Goal: Transaction & Acquisition: Purchase product/service

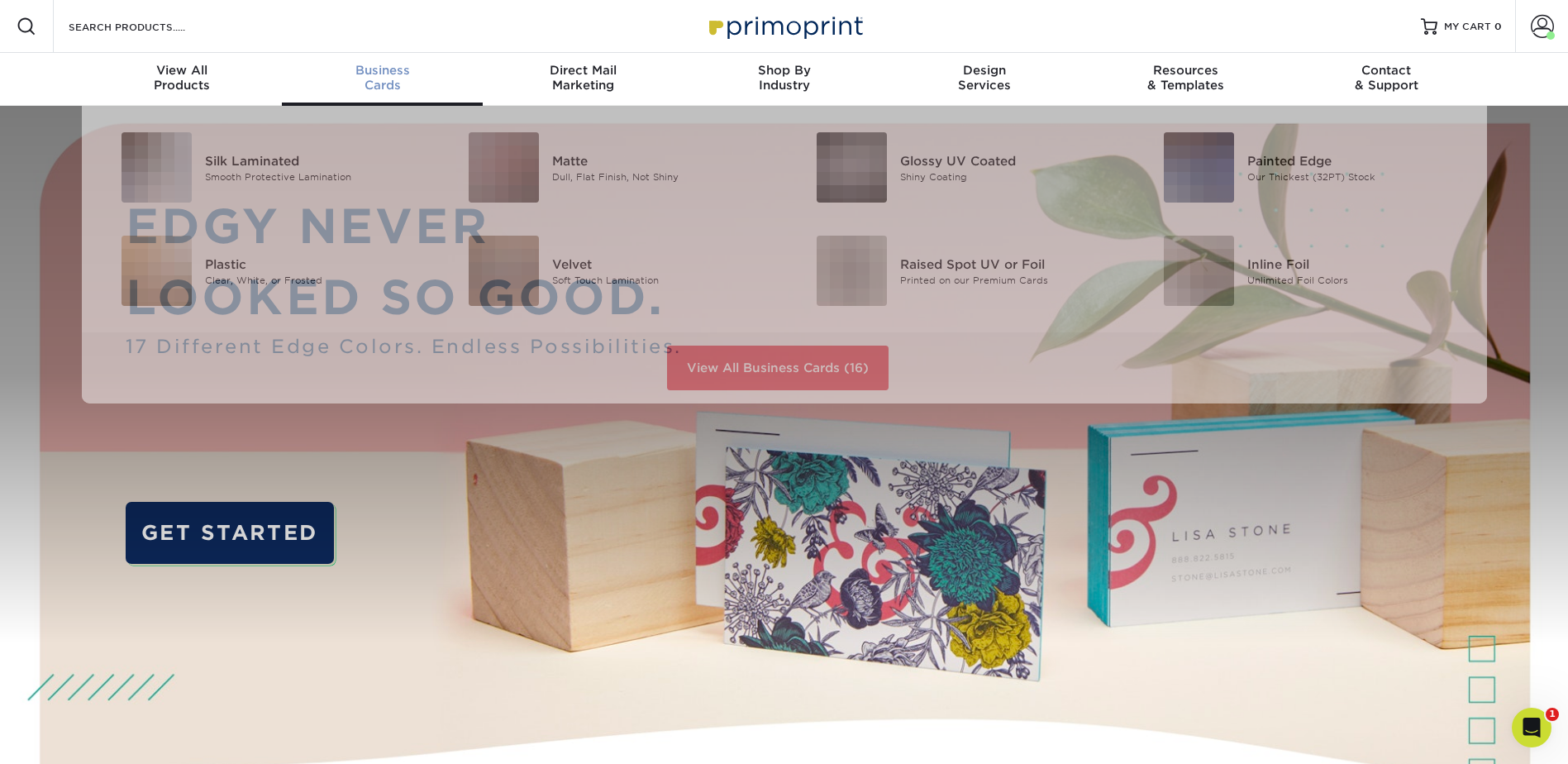
click at [377, 78] on div "Business Cards" at bounding box center [382, 78] width 201 height 30
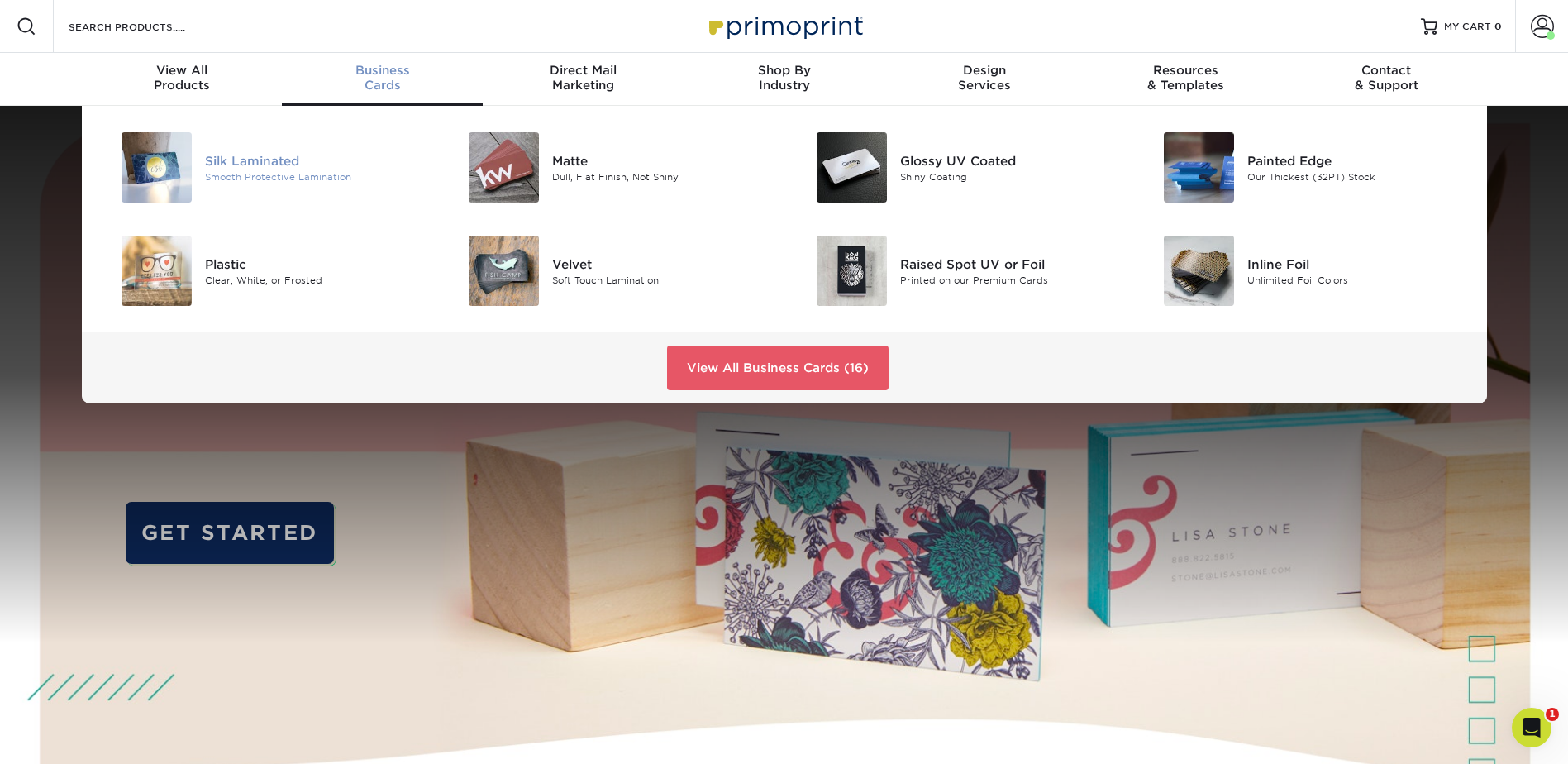
click at [284, 161] on div "Silk Laminated" at bounding box center [314, 160] width 219 height 18
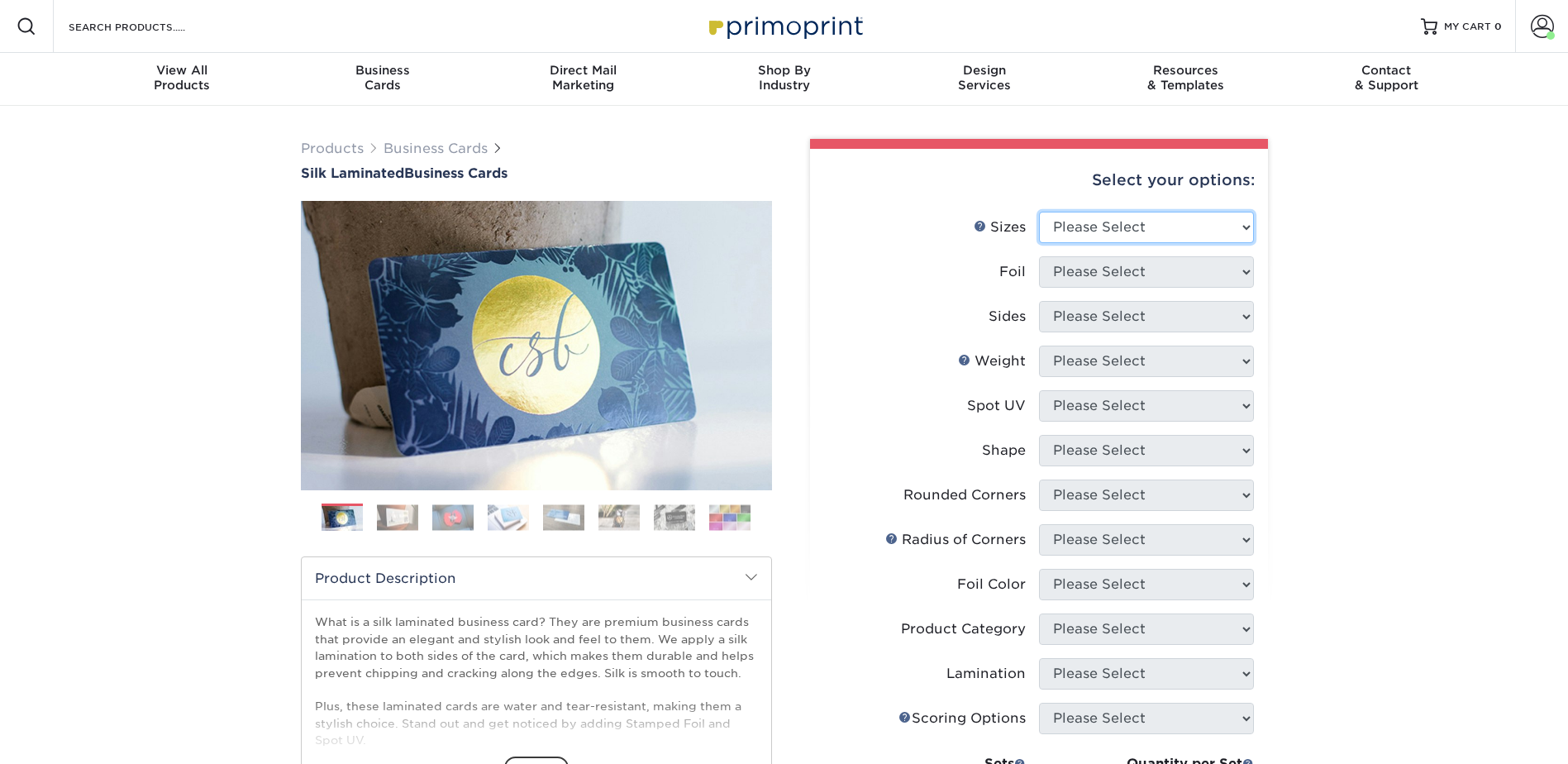
drag, startPoint x: 1208, startPoint y: 228, endPoint x: 1191, endPoint y: 244, distance: 23.3
click at [1208, 228] on select "Please Select 1.5" x 3.5" - Mini 1.75" x 3.5" - Mini 2" x 2" - Square 2" x 3" -…" at bounding box center [1146, 227] width 215 height 31
select select "2.00x3.50"
click at [1039, 212] on select "Please Select 1.5" x 3.5" - Mini 1.75" x 3.5" - Mini 2" x 2" - Square 2" x 3" -…" at bounding box center [1146, 227] width 215 height 31
click at [1175, 280] on select "Please Select Yes No" at bounding box center [1146, 272] width 215 height 31
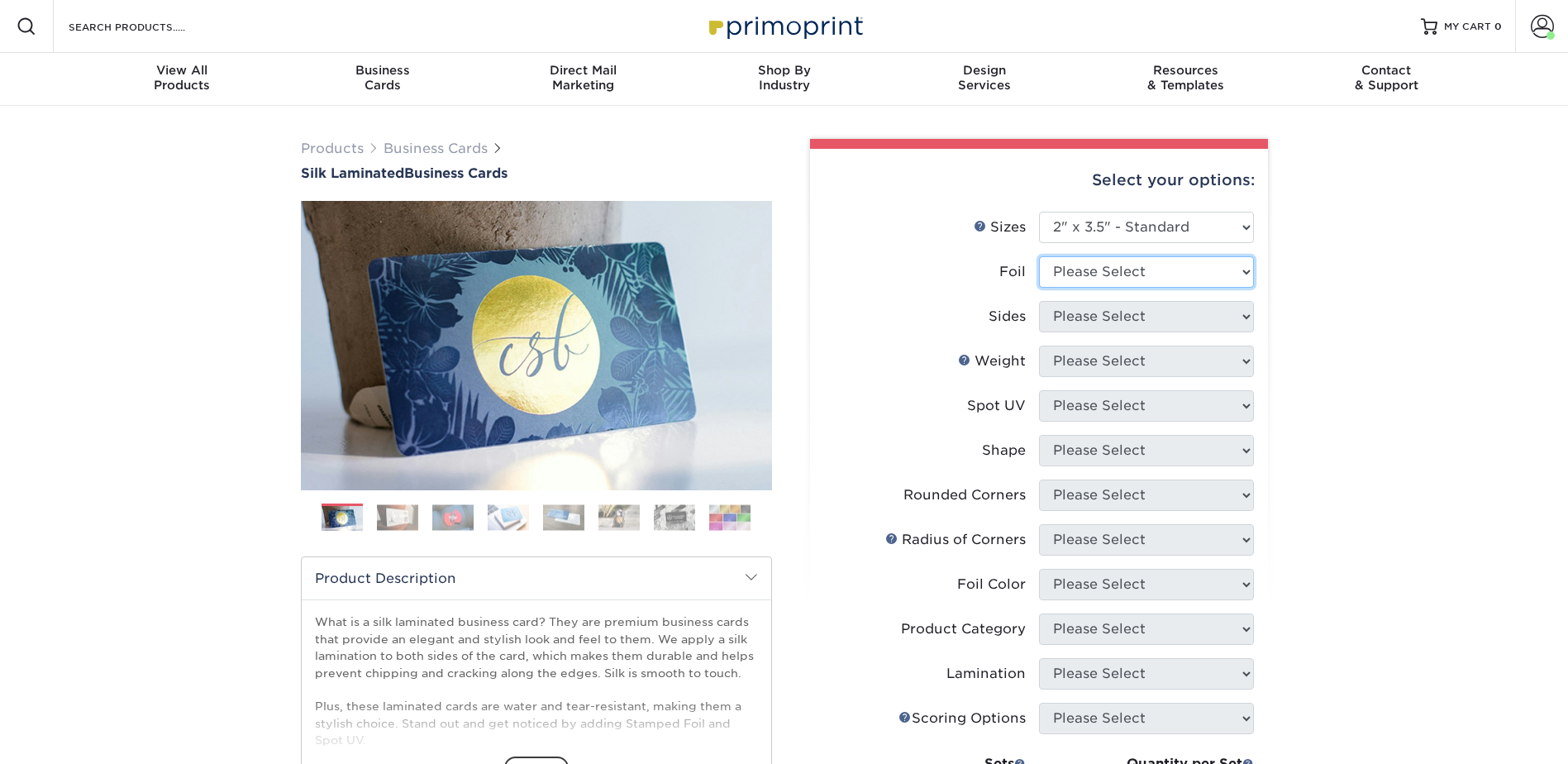
select select "0"
click at [1039, 257] on select "Please Select Yes No" at bounding box center [1146, 272] width 215 height 31
click at [1136, 316] on select "Please Select Print Both Sides Print Front Only" at bounding box center [1146, 316] width 215 height 31
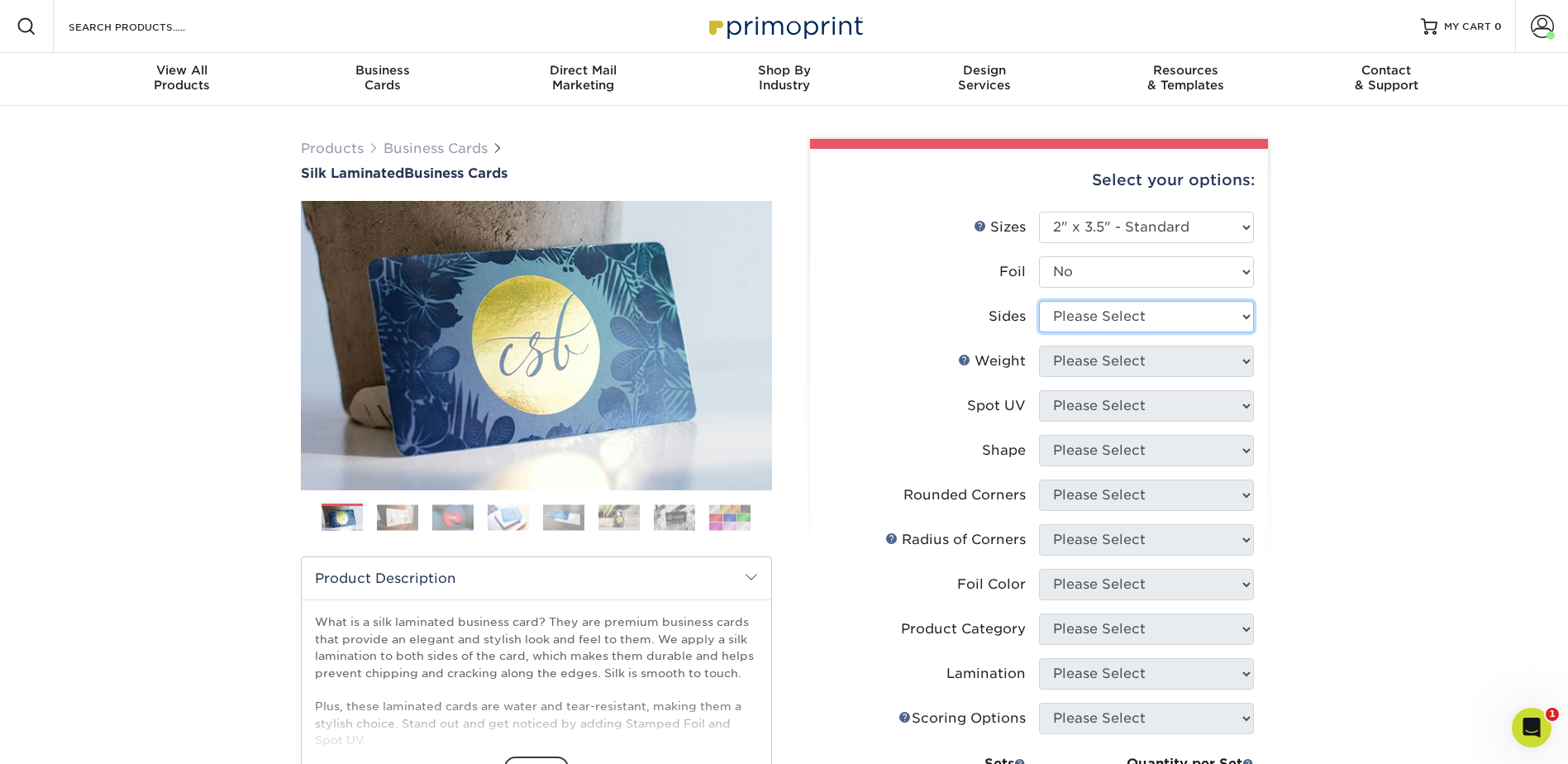
select select "13abbda7-1d64-4f25-8bb2-c179b224825d"
click at [1039, 301] on select "Please Select Print Both Sides Print Front Only" at bounding box center [1146, 316] width 215 height 31
click at [1118, 360] on select "Please Select 16PT" at bounding box center [1146, 361] width 215 height 31
select select "16PT"
click at [1039, 346] on select "Please Select 16PT" at bounding box center [1146, 361] width 215 height 31
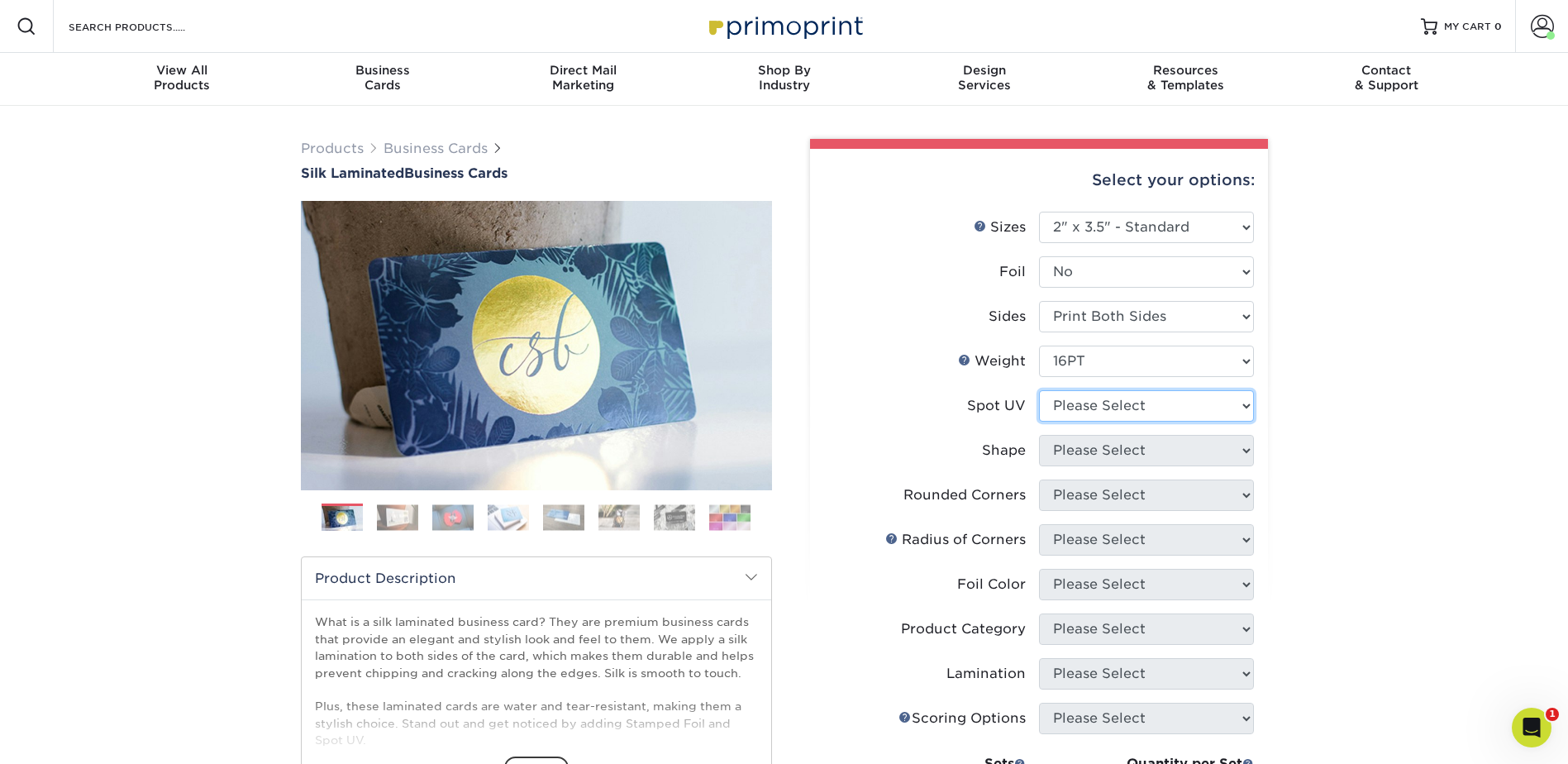
click at [1099, 406] on select "Please Select No Spot UV Front and Back (Both Sides) Front Only Back Only" at bounding box center [1146, 405] width 215 height 31
select select "3"
click at [1039, 390] on select "Please Select No Spot UV Front and Back (Both Sides) Front Only Back Only" at bounding box center [1146, 405] width 215 height 31
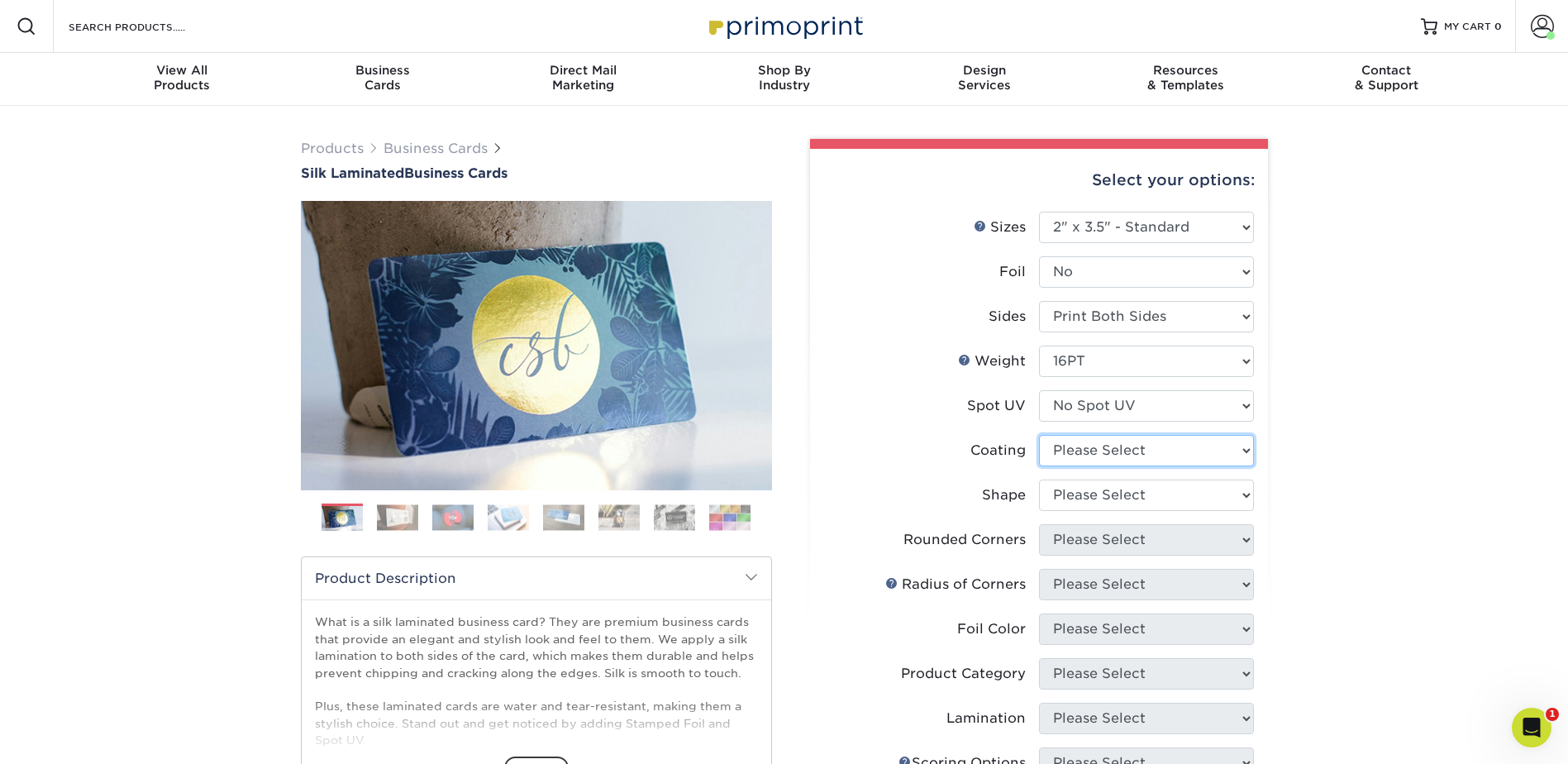
click at [1086, 438] on select at bounding box center [1146, 449] width 215 height 31
click at [1077, 517] on li "Shape Please Select Standard Oval" at bounding box center [1039, 501] width 429 height 45
click at [1098, 449] on select at bounding box center [1146, 449] width 215 height 31
select select "3e7618de-abca-4bda-9f97-8b9129e913d8"
click at [1039, 434] on select at bounding box center [1146, 449] width 215 height 31
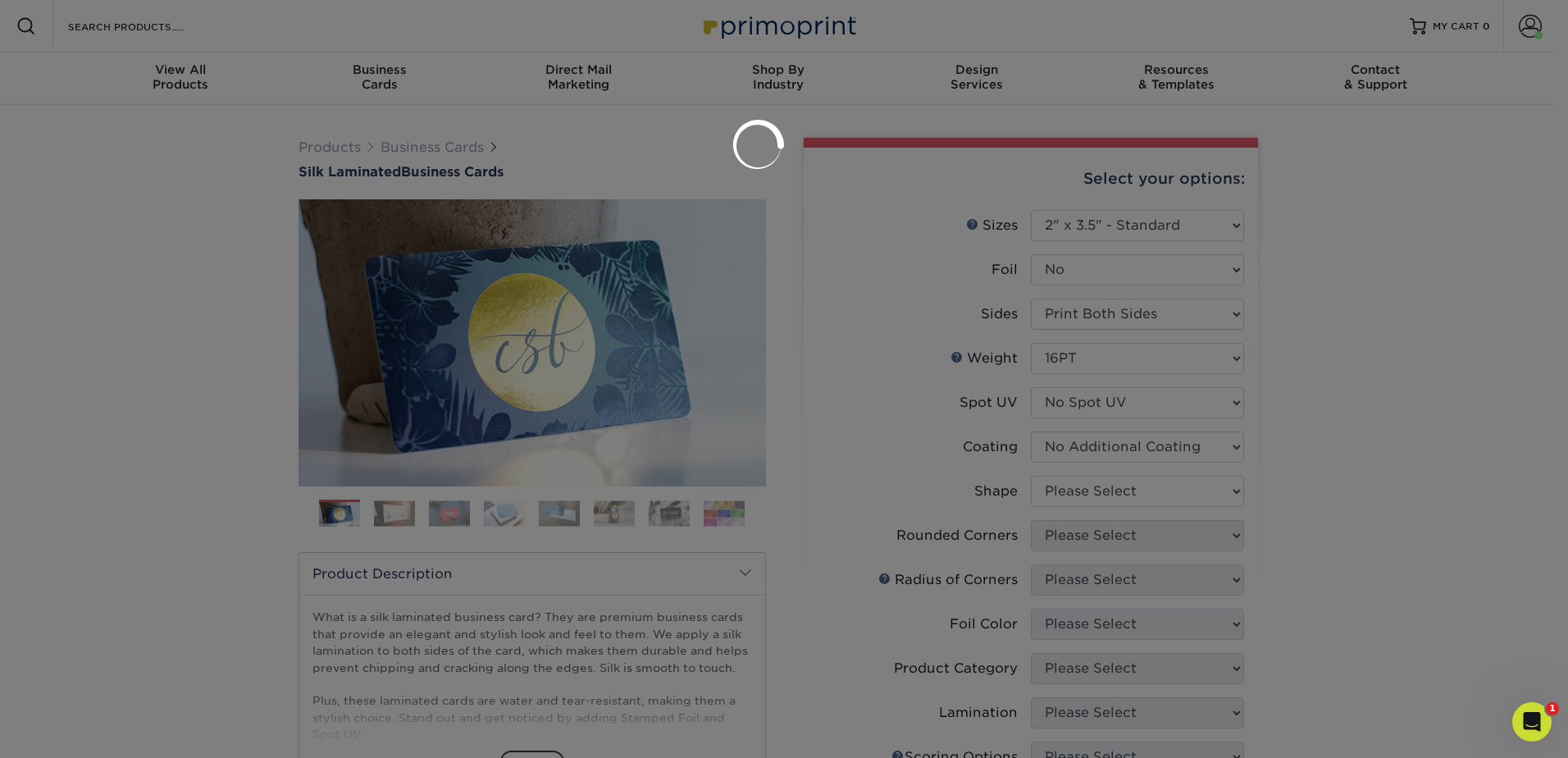
click at [1088, 485] on div at bounding box center [784, 379] width 1568 height 758
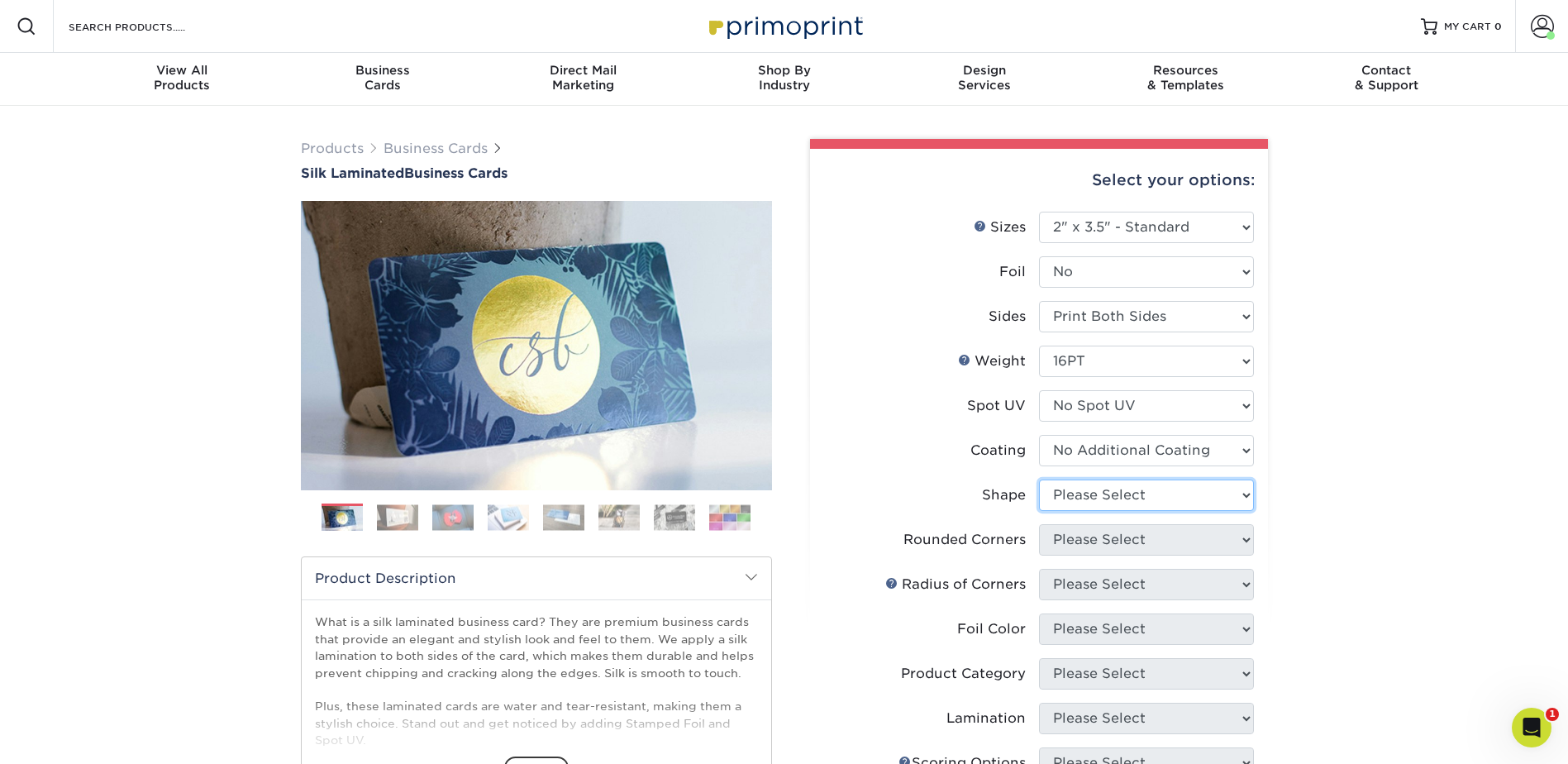
click at [1094, 491] on select "Please Select Standard Oval" at bounding box center [1146, 494] width 215 height 31
select select "standard"
click at [1039, 479] on select "Please Select Standard Oval" at bounding box center [1146, 494] width 215 height 31
click at [1083, 531] on select "Please Select Yes - Round 2 Corners Yes - Round 4 Corners No" at bounding box center [1146, 539] width 215 height 31
select select "0"
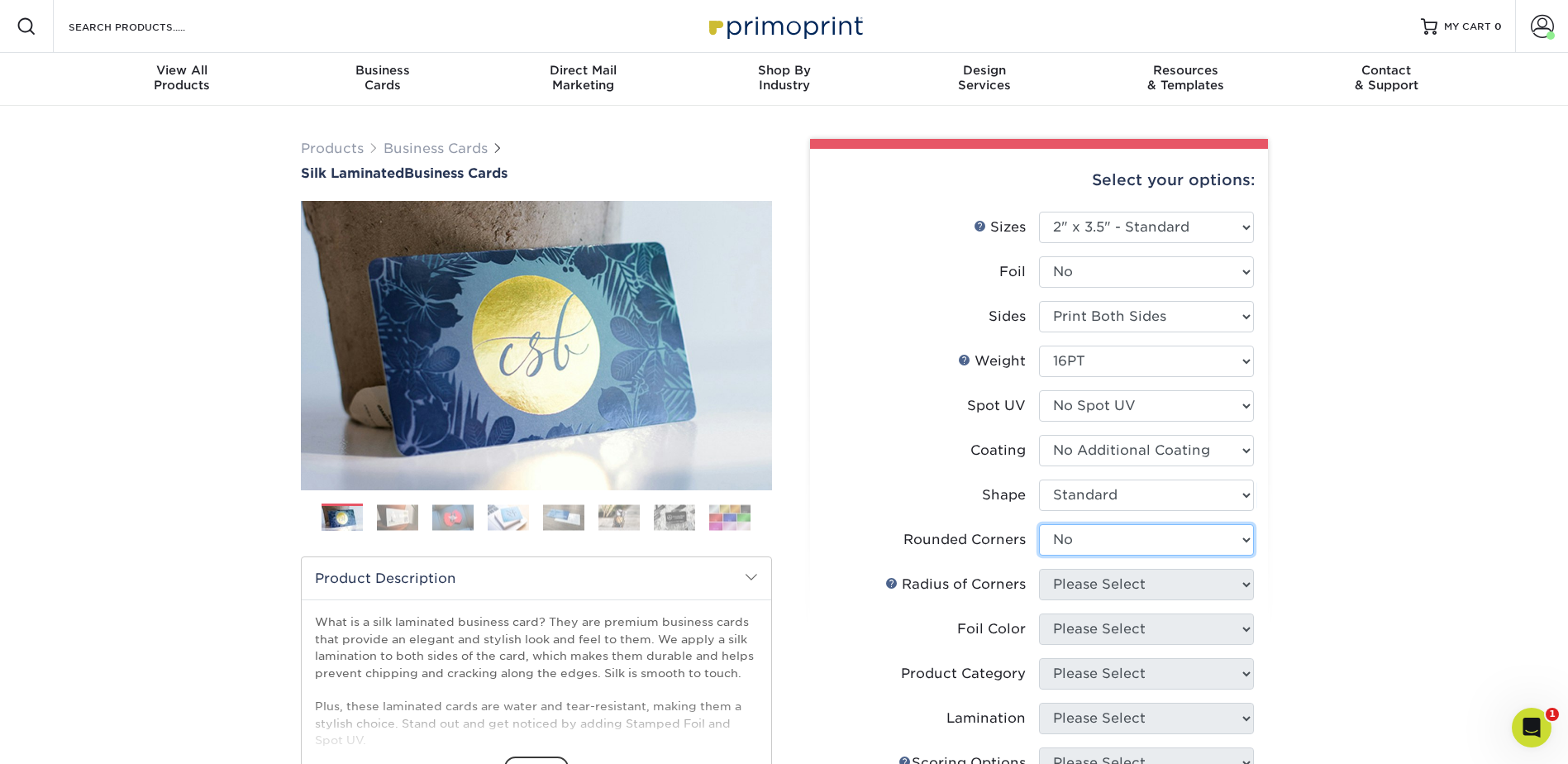
click at [1039, 524] on select "Please Select Yes - Round 2 Corners Yes - Round 4 Corners No" at bounding box center [1146, 539] width 215 height 31
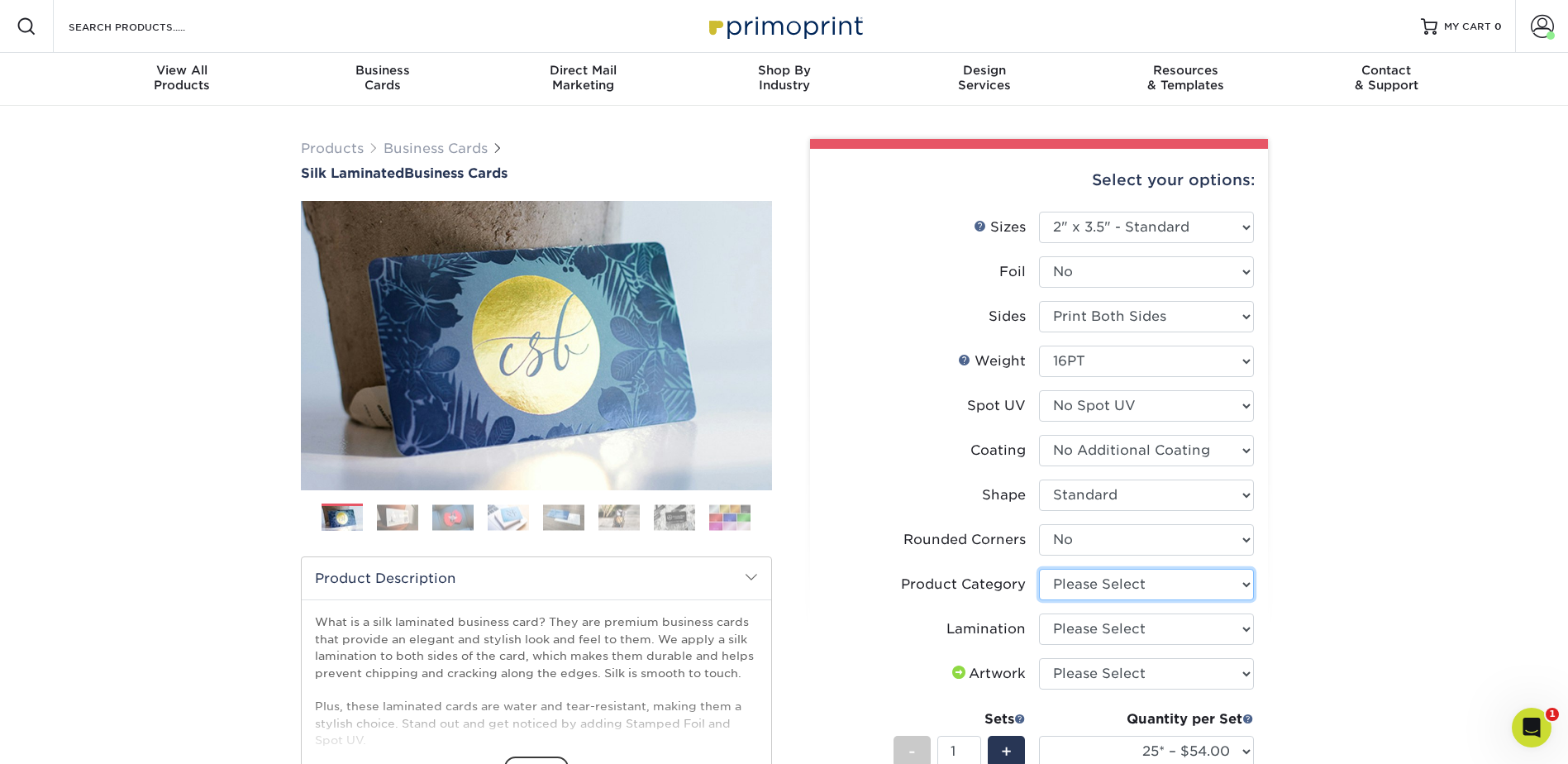
click at [1155, 577] on select "Please Select Business Cards" at bounding box center [1146, 583] width 215 height 31
select select "3b5148f1-0588-4f88-a218-97bcfdce65c1"
click at [1039, 568] on select "Please Select Business Cards" at bounding box center [1146, 583] width 215 height 31
click at [1108, 630] on select "Please Select Silk" at bounding box center [1146, 628] width 215 height 31
select select "ccacb42f-45f7-42d3-bbd3-7c8421cf37f0"
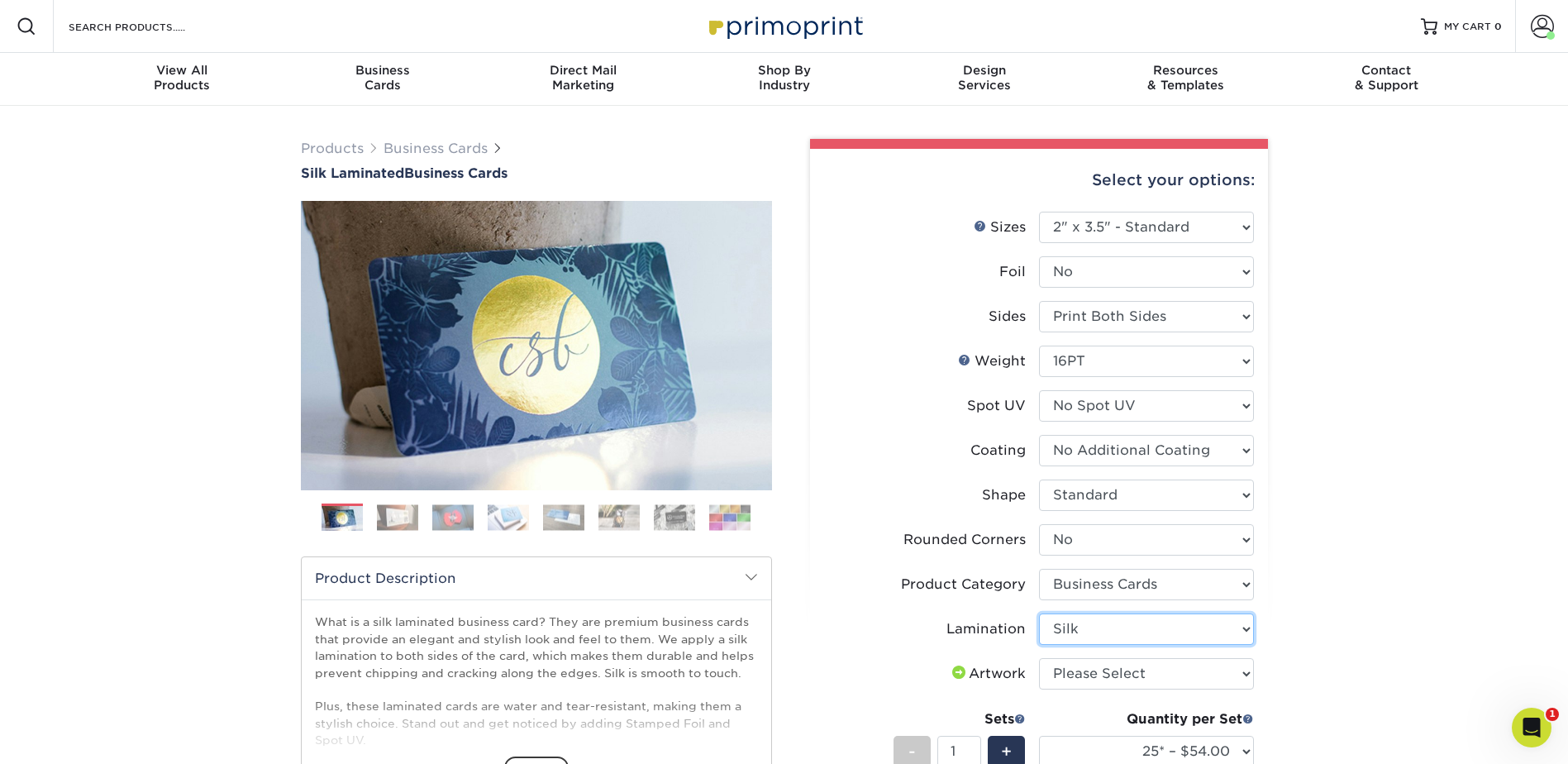
click at [1039, 613] on select "Please Select Silk" at bounding box center [1146, 628] width 215 height 31
click at [1100, 664] on select "Please Select I will upload files I need a design - $100" at bounding box center [1146, 673] width 215 height 31
select select "upload"
click at [1039, 658] on select "Please Select I will upload files I need a design - $100" at bounding box center [1146, 673] width 215 height 31
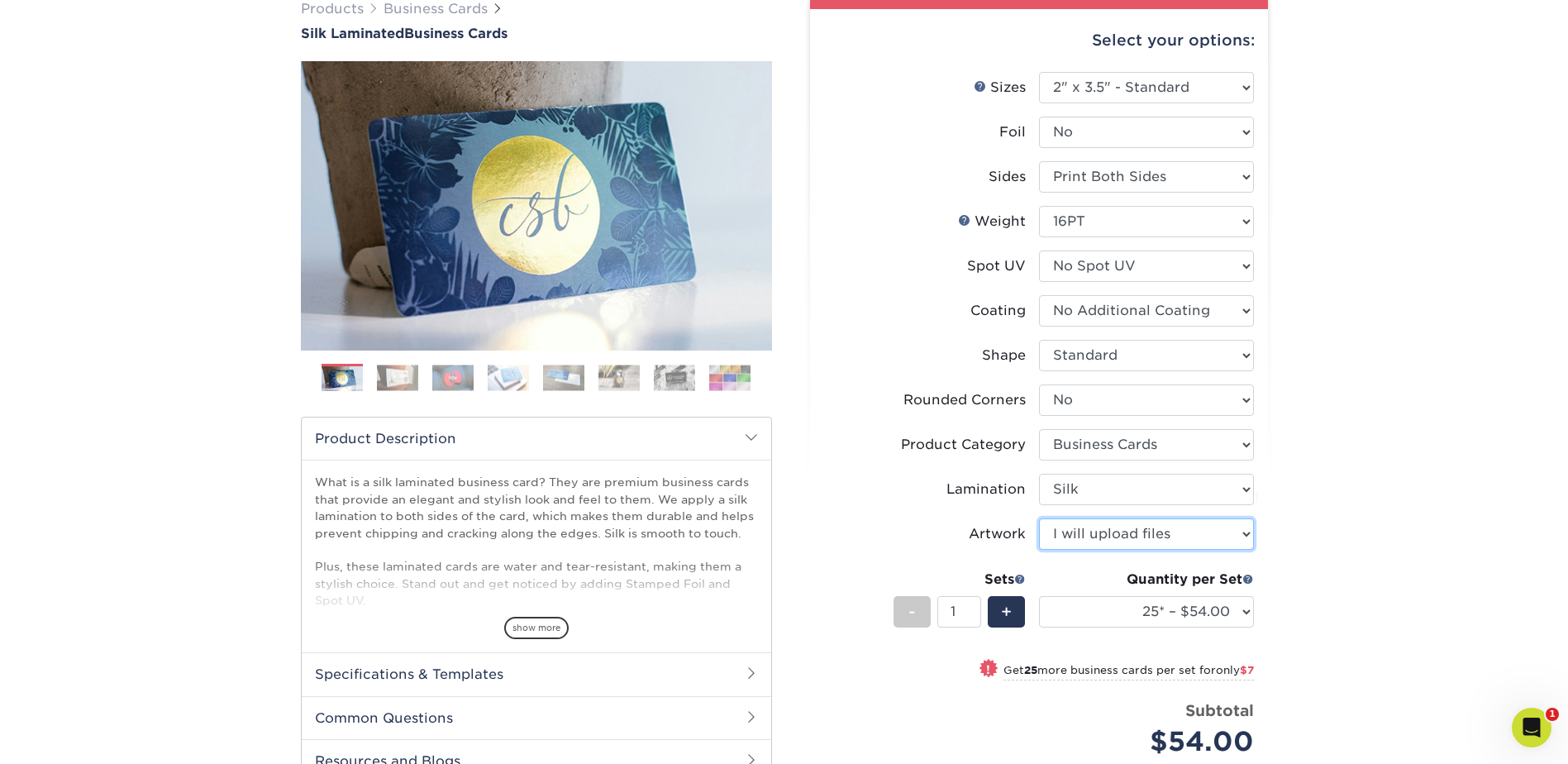
scroll to position [166, 0]
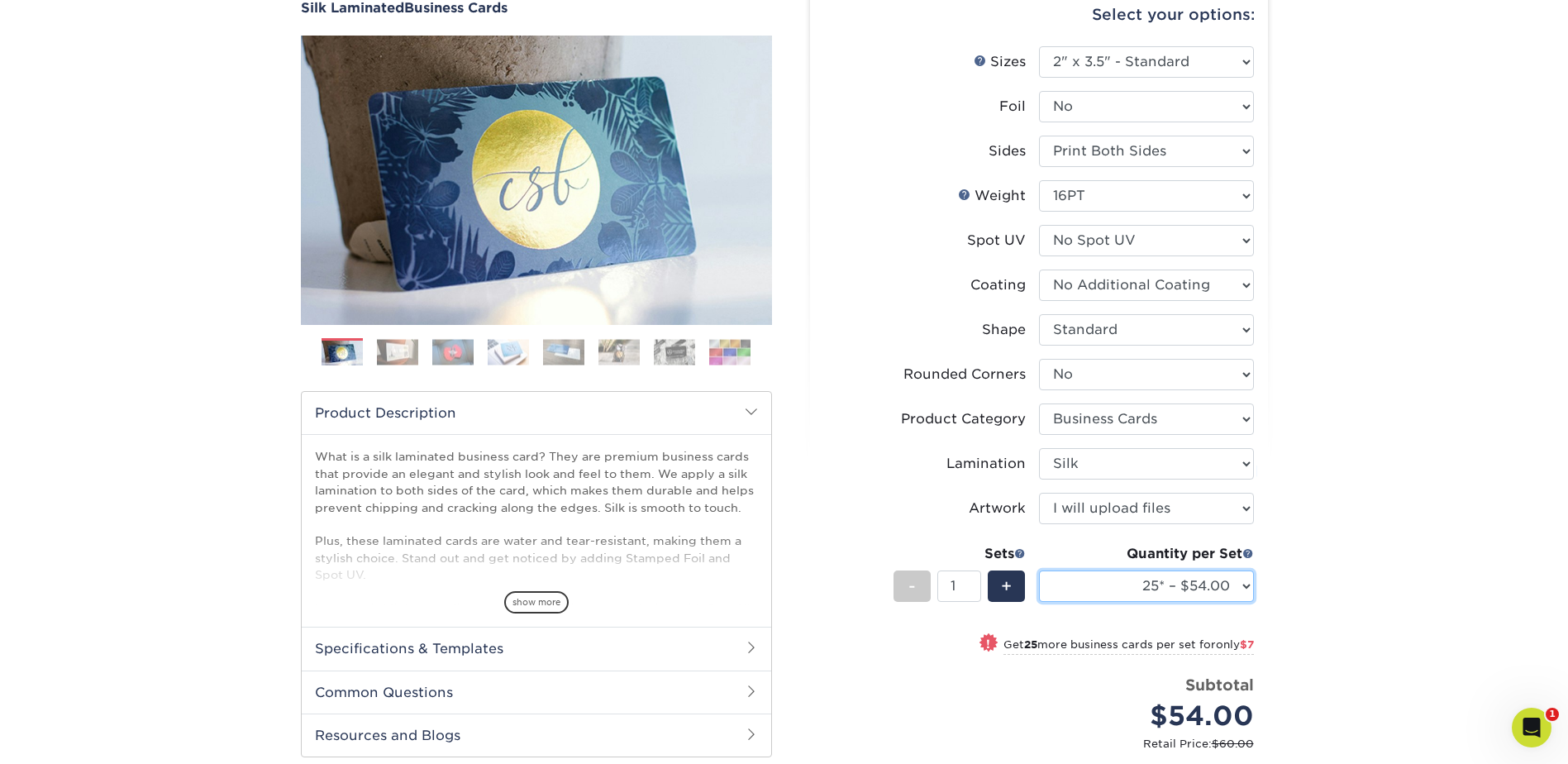
click at [1176, 582] on select "25* – $54.00 50* – $61.00 75* – $68.00 100* – $75.00 250* – $82.00 500 – $86.00…" at bounding box center [1146, 585] width 215 height 31
select select "500 – $86.00"
click at [1039, 570] on select "25* – $54.00 50* – $61.00 75* – $68.00 100* – $75.00 250* – $82.00 500 – $86.00…" at bounding box center [1146, 585] width 215 height 31
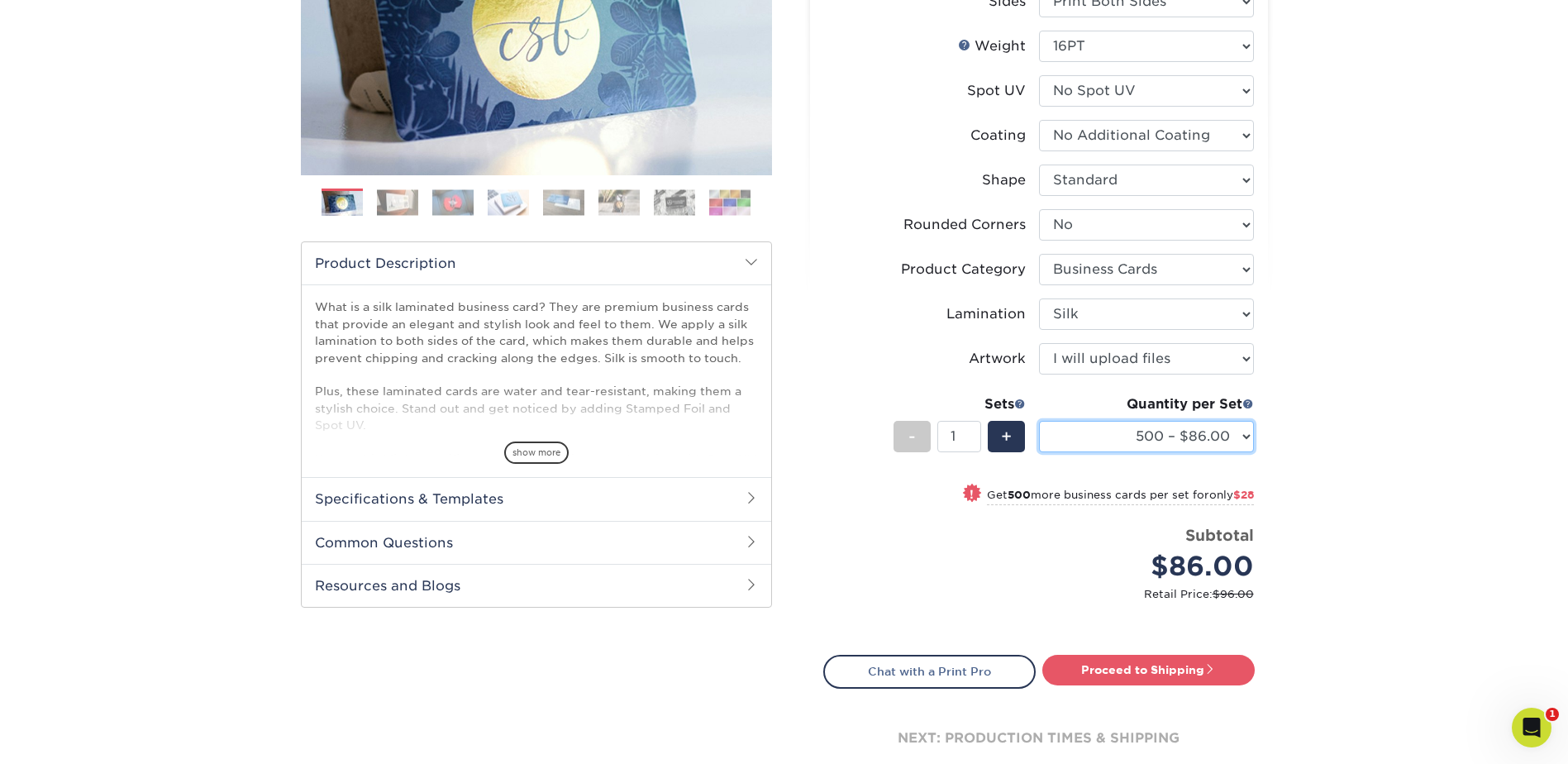
scroll to position [413, 0]
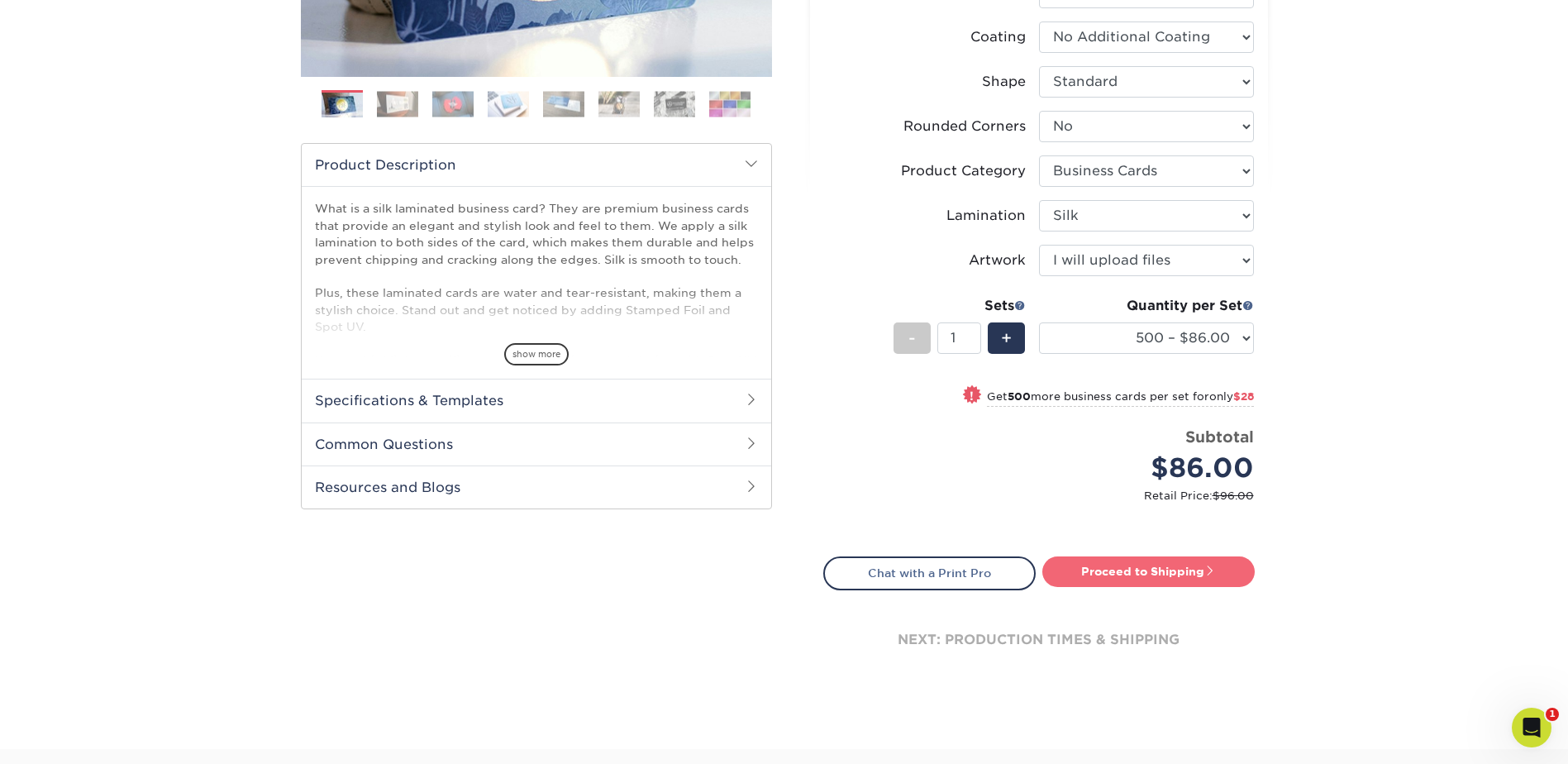
click at [1170, 567] on link "Proceed to Shipping" at bounding box center [1149, 571] width 213 height 30
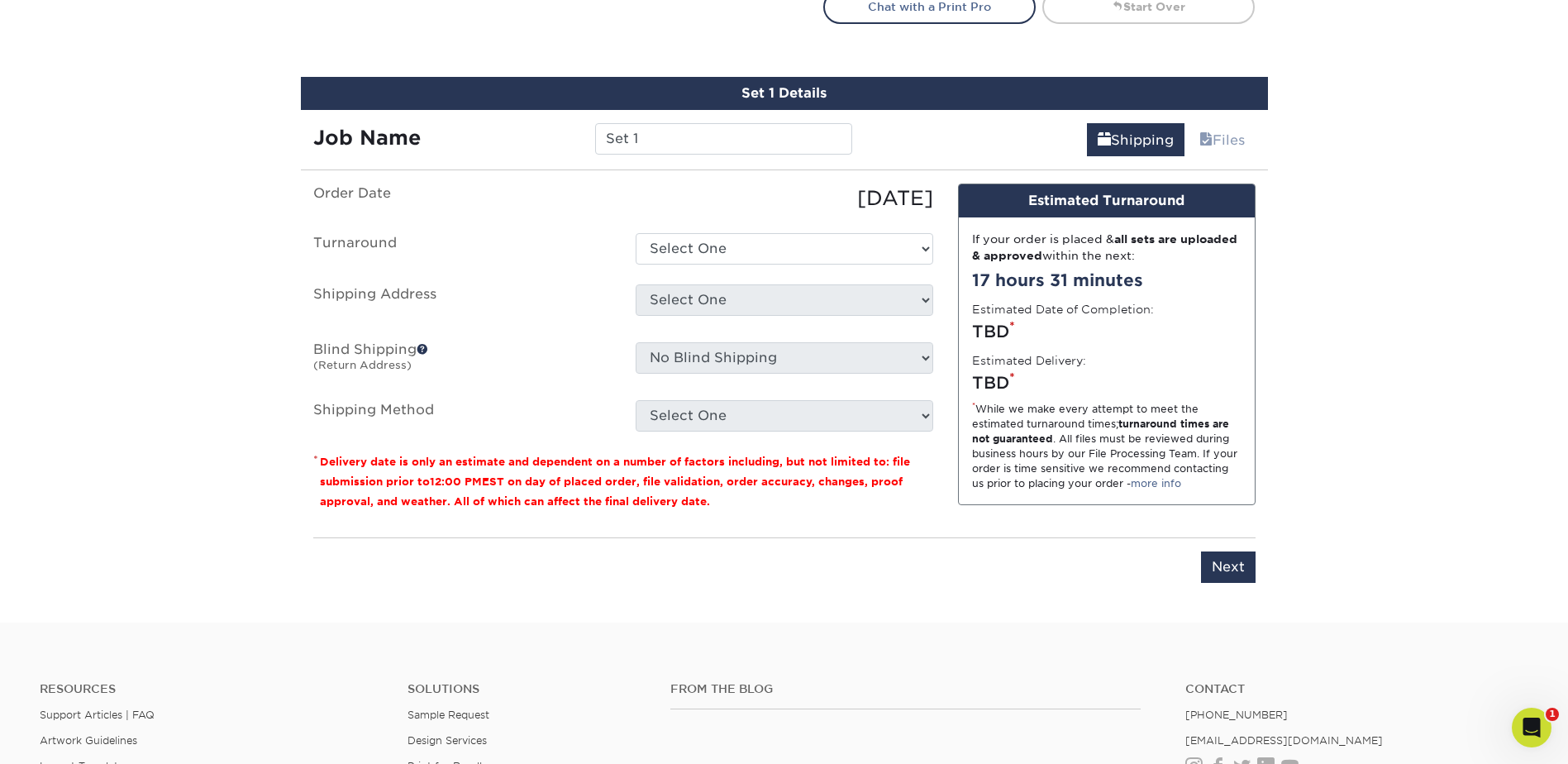
scroll to position [1015, 0]
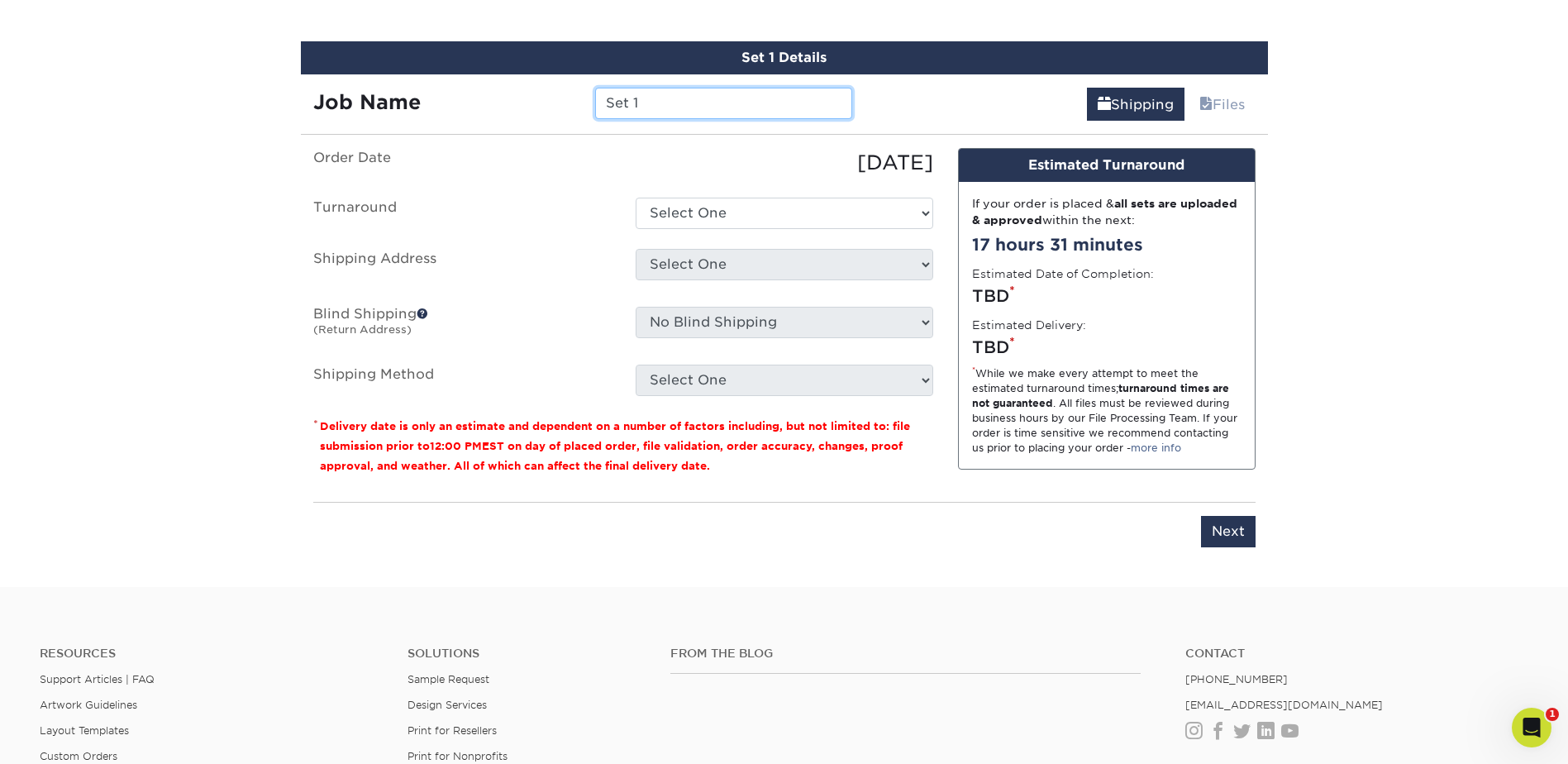
click at [644, 106] on input "Set 1" at bounding box center [723, 103] width 257 height 31
type input "NHearne"
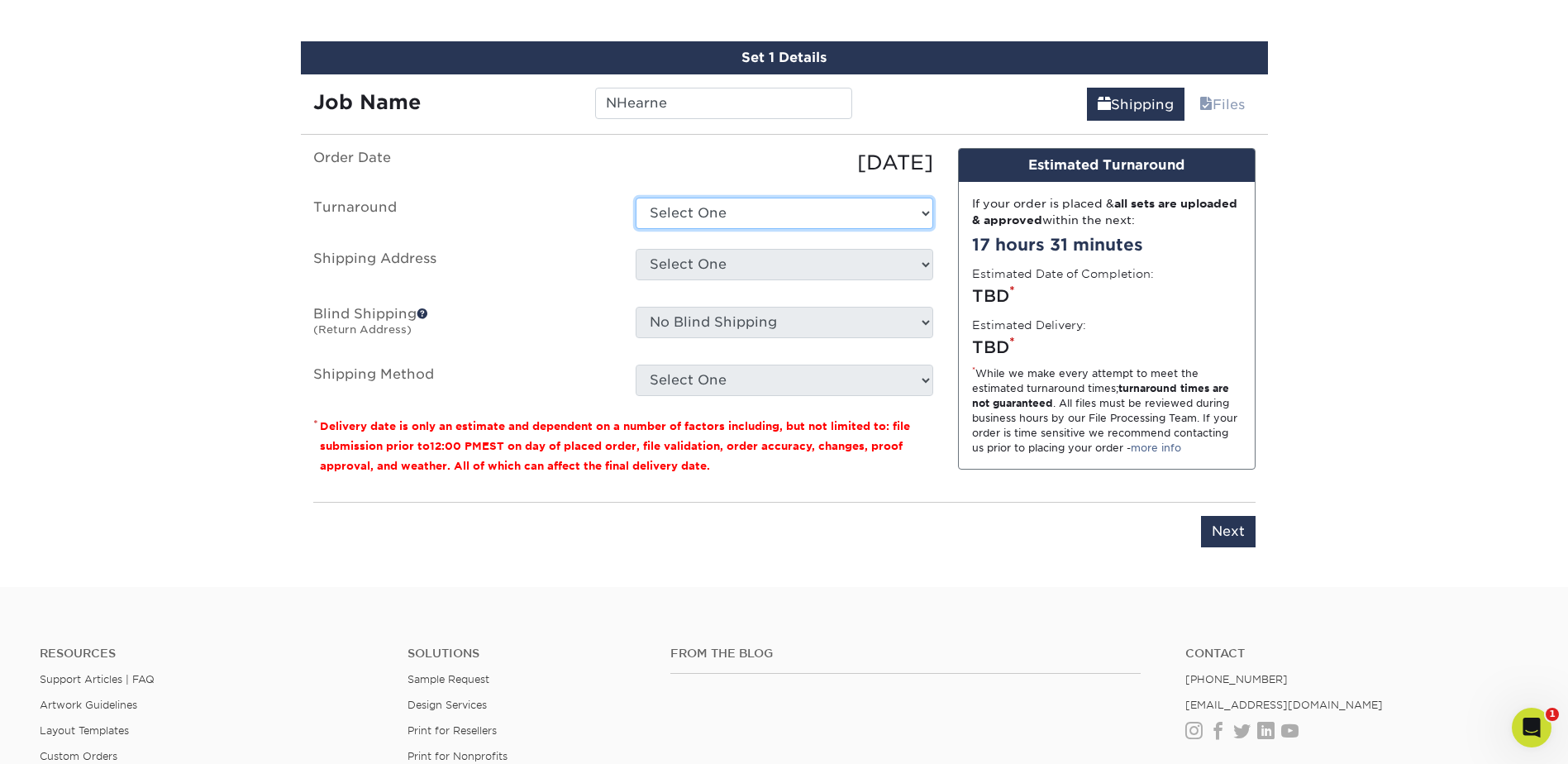
click at [676, 202] on select "Select One 2-4 Business Days 2 Day Next Business Day" at bounding box center [784, 213] width 298 height 31
select select "cf39fbb6-a653-498a-b8f8-eac31360a257"
click at [635, 198] on select "Select One 2-4 Business Days 2 Day Next Business Day" at bounding box center [784, 213] width 298 height 31
click at [693, 266] on select "Select One Adan Arreola Adolfo Ordonez Adolfo Ordonez Alfonso Toro Alicia Monta…" at bounding box center [784, 264] width 298 height 31
select select "278197"
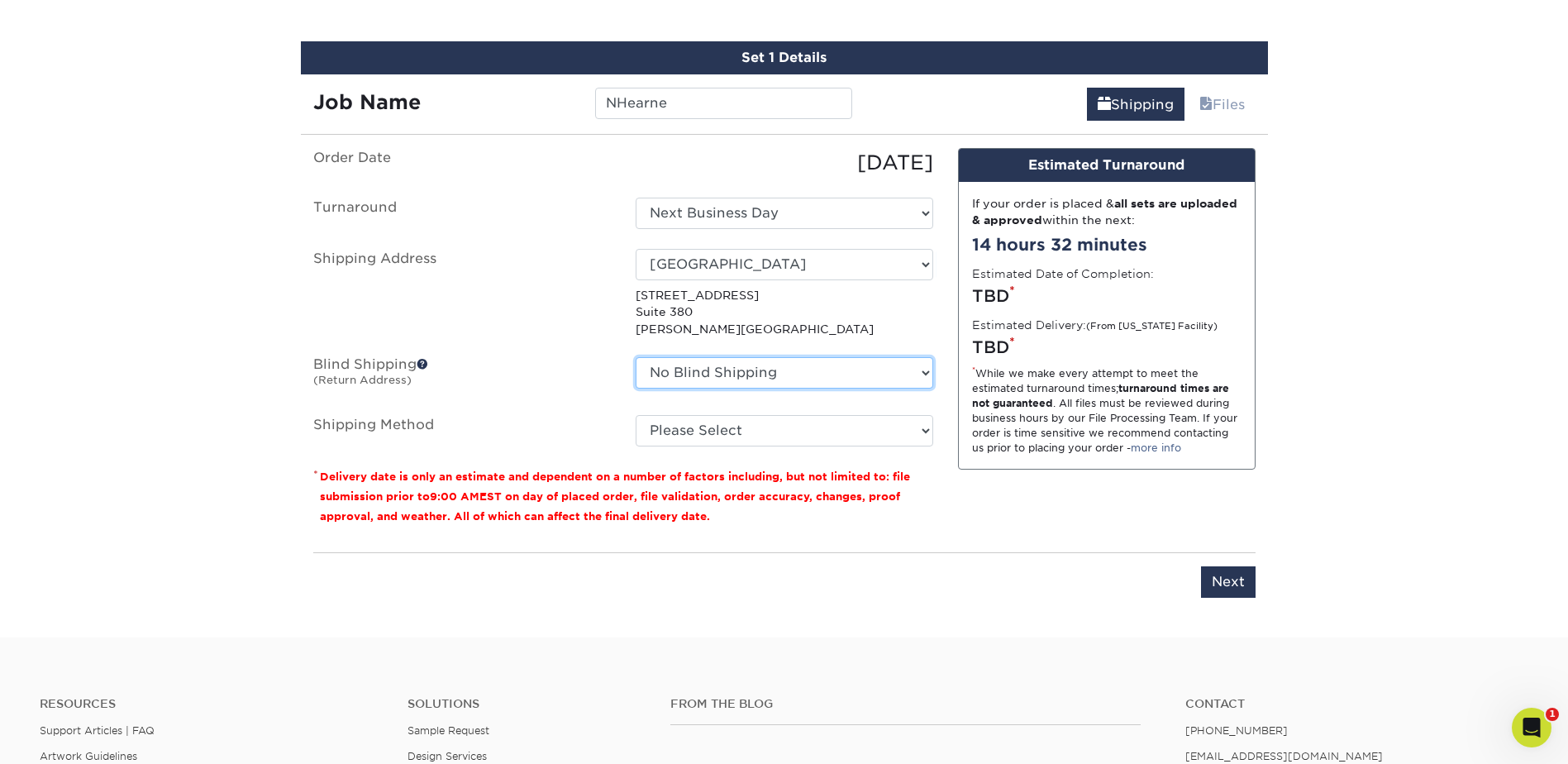
click at [859, 382] on select "No Blind Shipping Adan Arreola Adolfo Ordonez Adolfo Ordonez Alfonso Toro Alici…" at bounding box center [784, 373] width 298 height 31
select select "278197"
click at [635, 358] on select "No Blind Shipping Adan Arreola Adolfo Ordonez Adolfo Ordonez Alfonso Toro Alici…" at bounding box center [784, 373] width 298 height 31
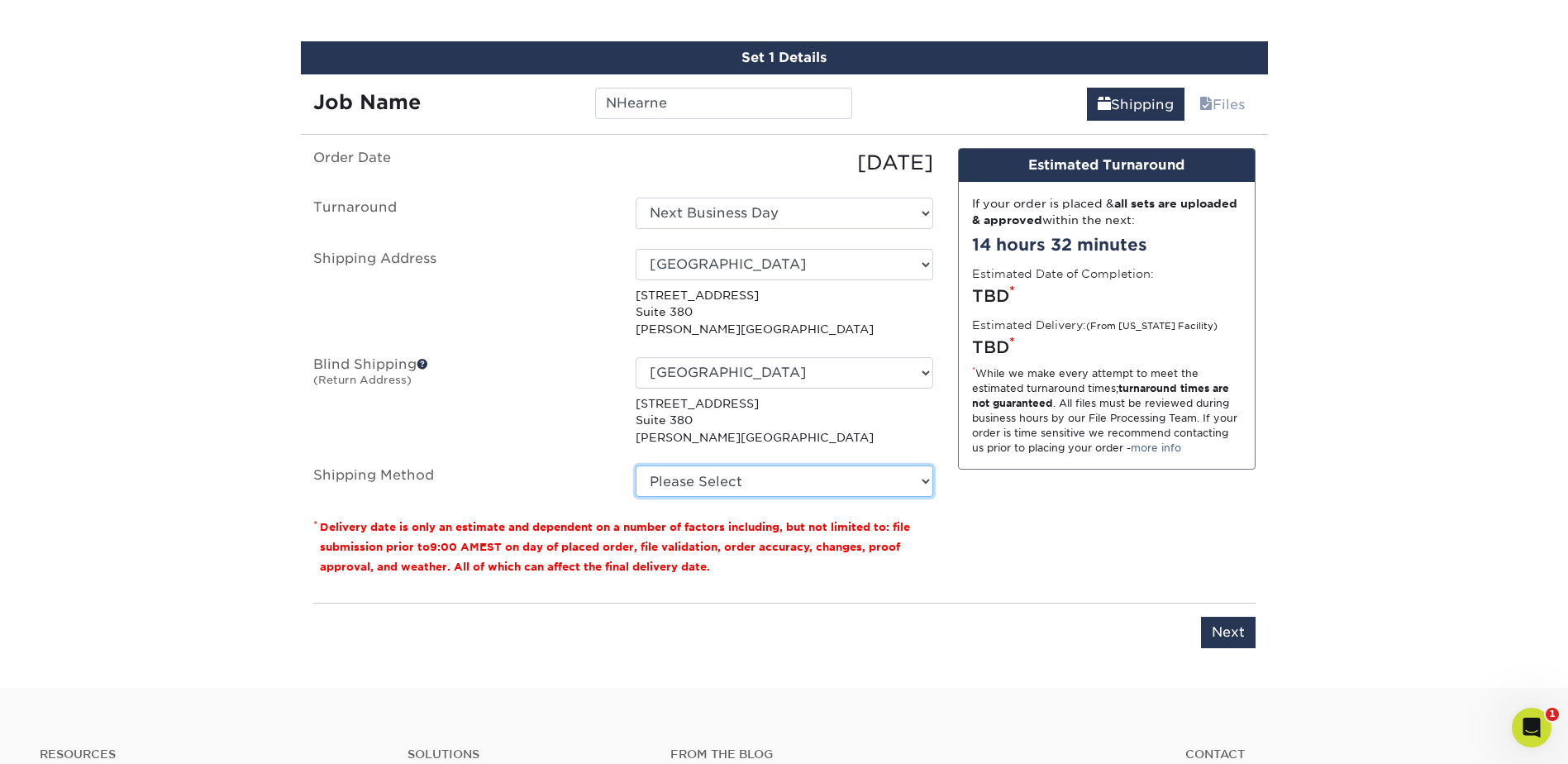
click at [731, 481] on select "Please Select Ground Shipping (+$8.96) 3 Day Shipping Service (+$18.69) 2 Day A…" at bounding box center [784, 480] width 298 height 31
select select "03"
click at [635, 465] on select "Please Select Ground Shipping (+$8.96) 3 Day Shipping Service (+$18.69) 2 Day A…" at bounding box center [784, 480] width 298 height 31
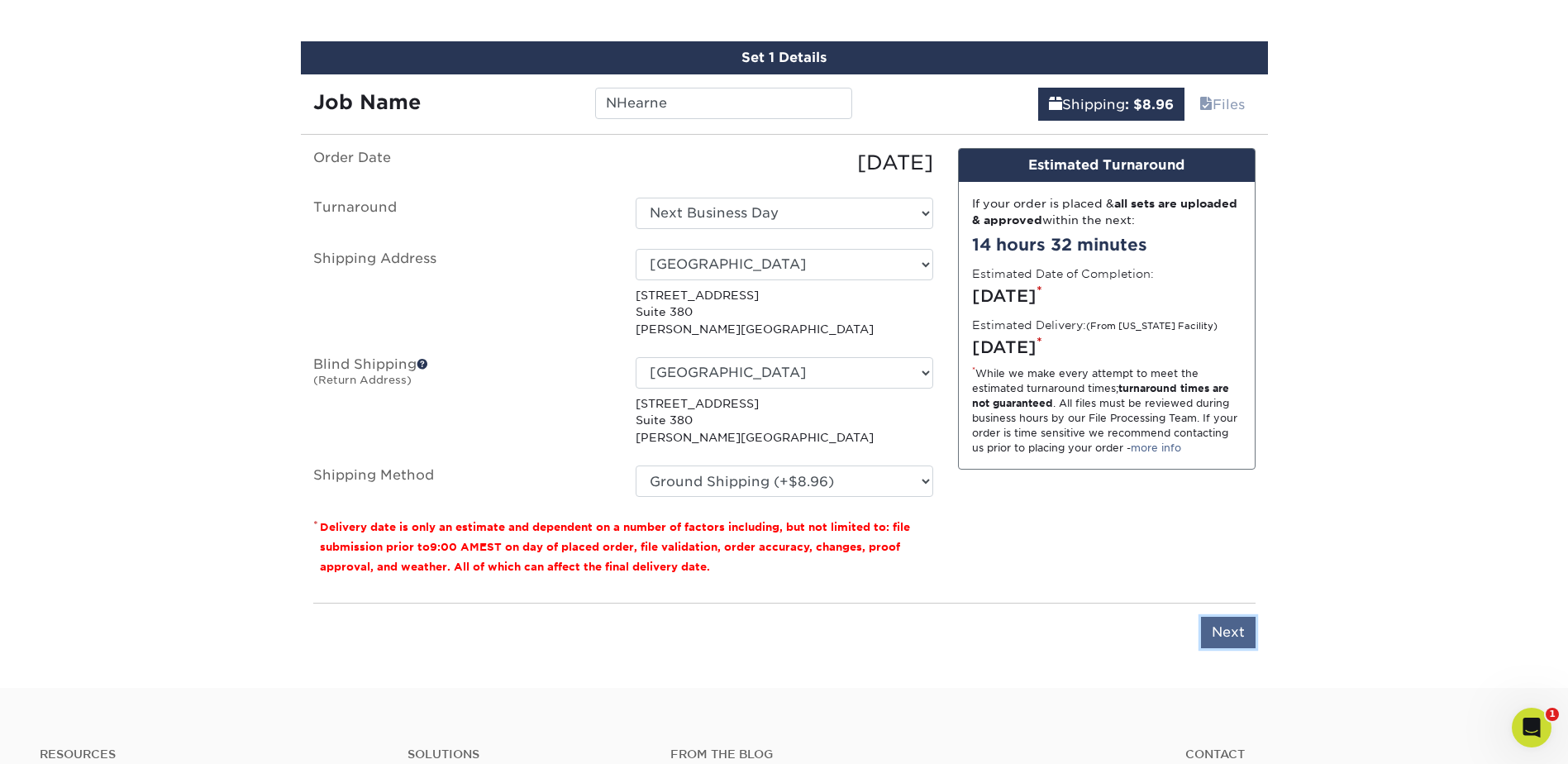
click at [1229, 632] on input "Next" at bounding box center [1227, 631] width 55 height 31
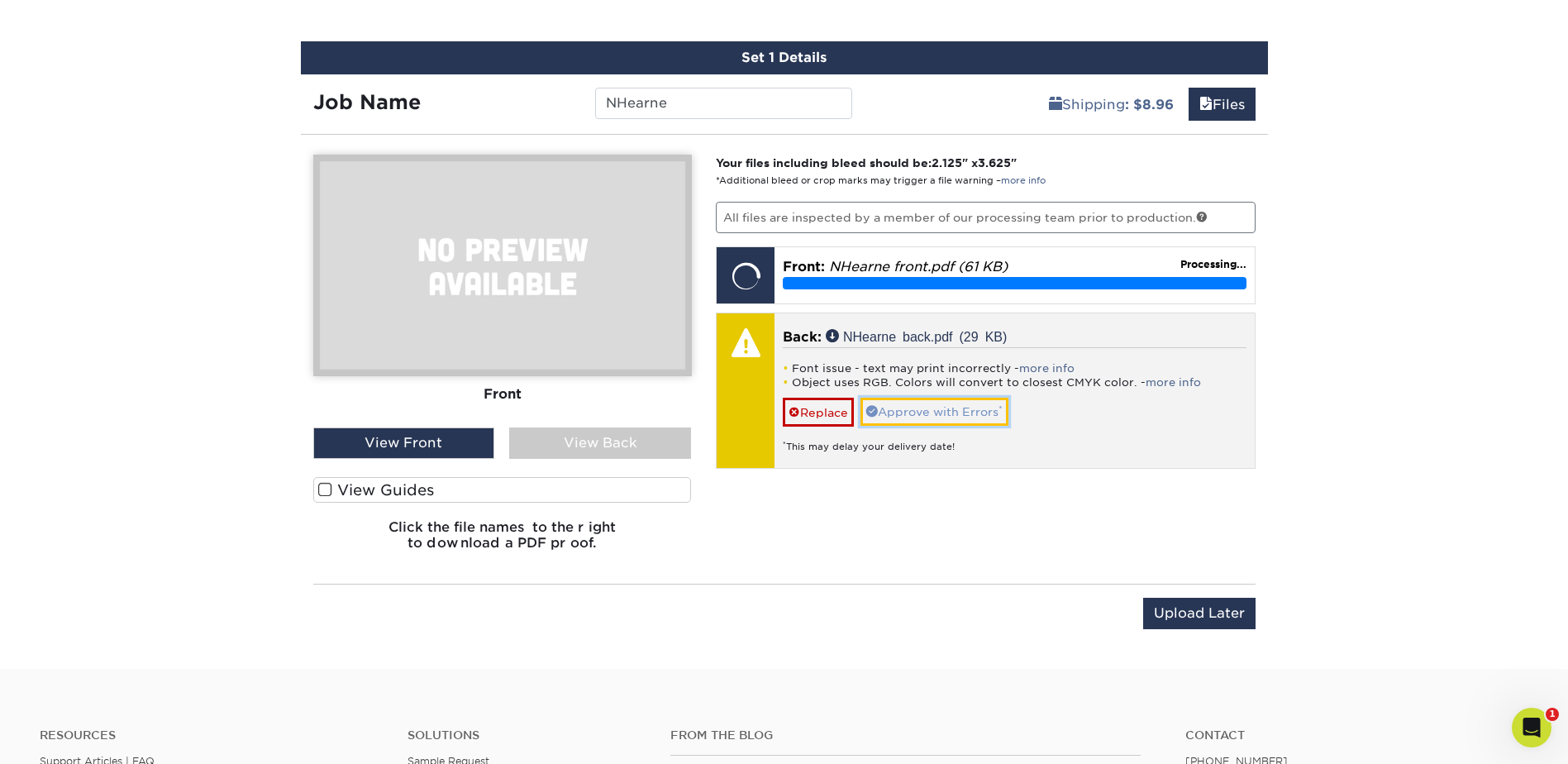
click at [912, 406] on link "Approve with Errors *" at bounding box center [934, 411] width 148 height 28
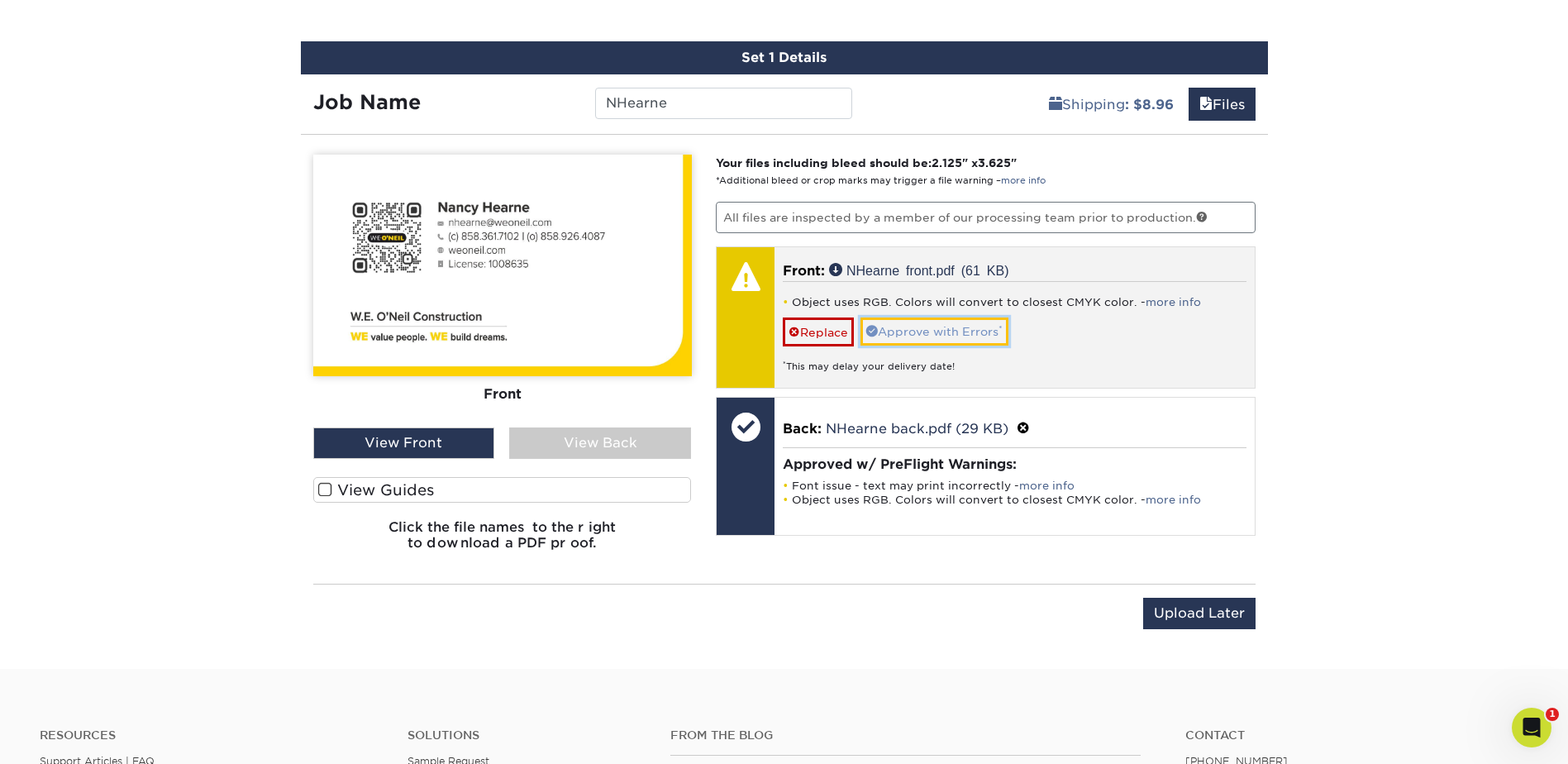
click at [918, 332] on link "Approve with Errors *" at bounding box center [934, 332] width 148 height 28
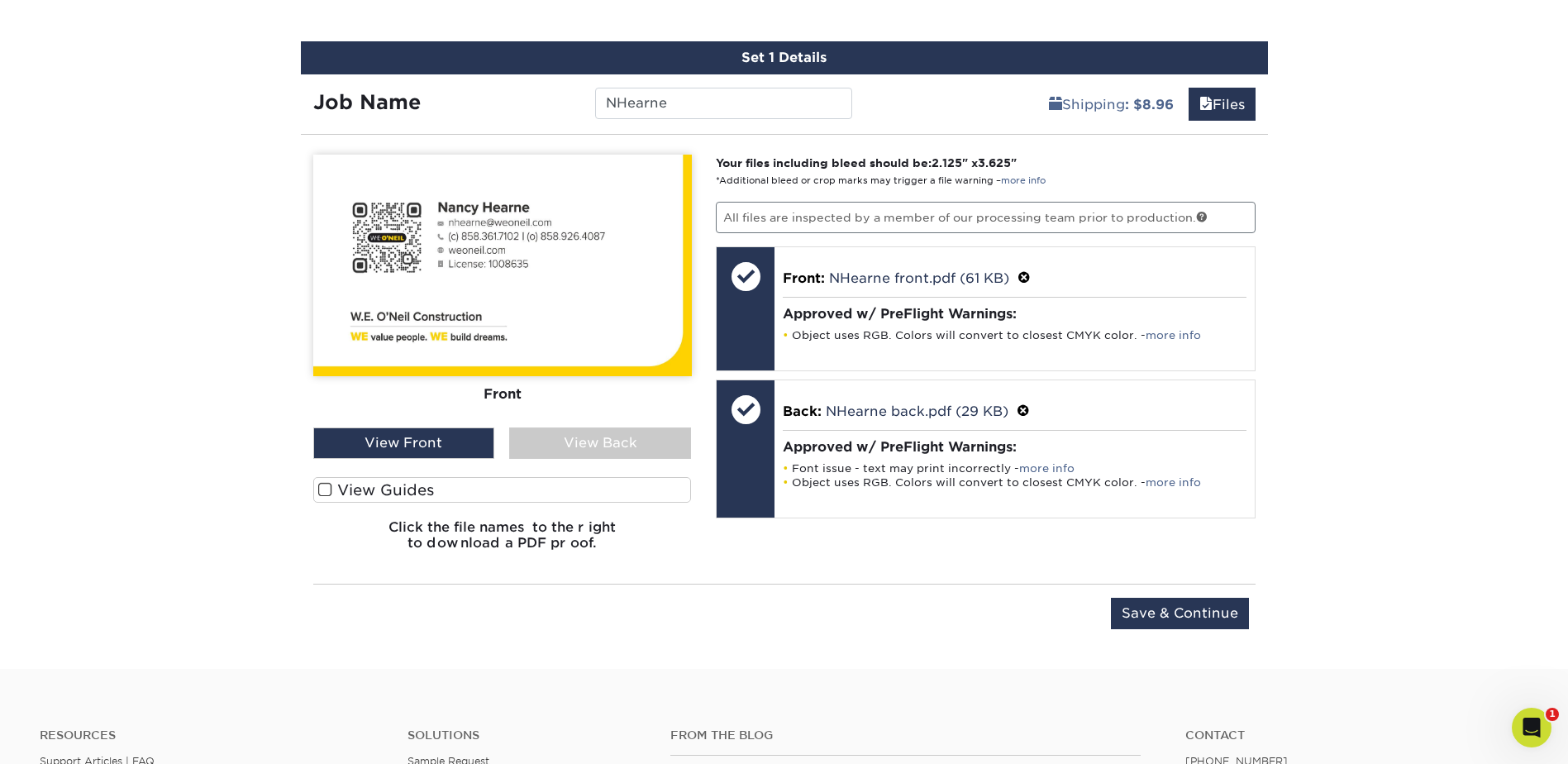
click at [583, 434] on div "View Back" at bounding box center [600, 442] width 182 height 31
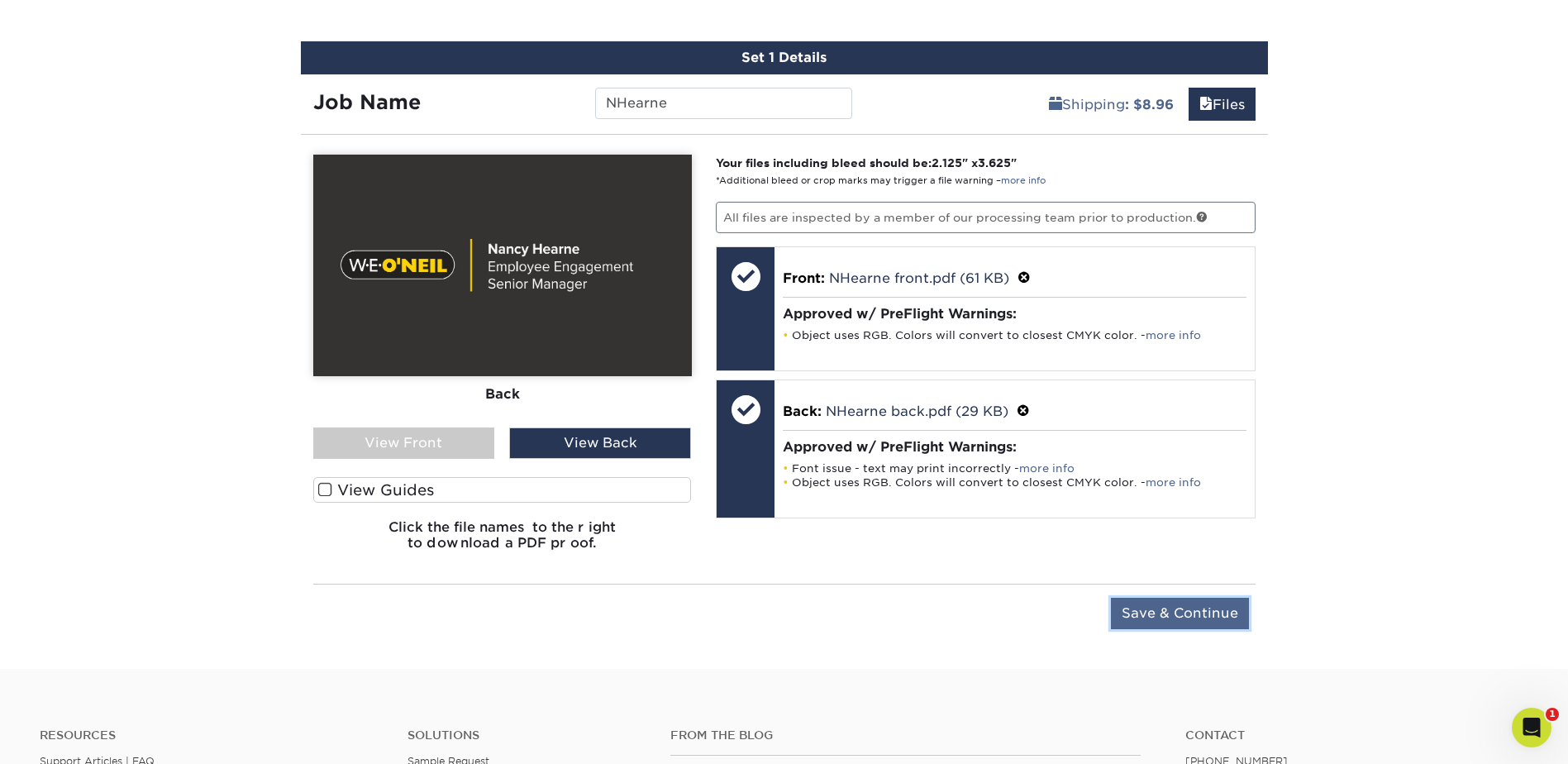
click at [1205, 623] on input "Save & Continue" at bounding box center [1179, 612] width 138 height 31
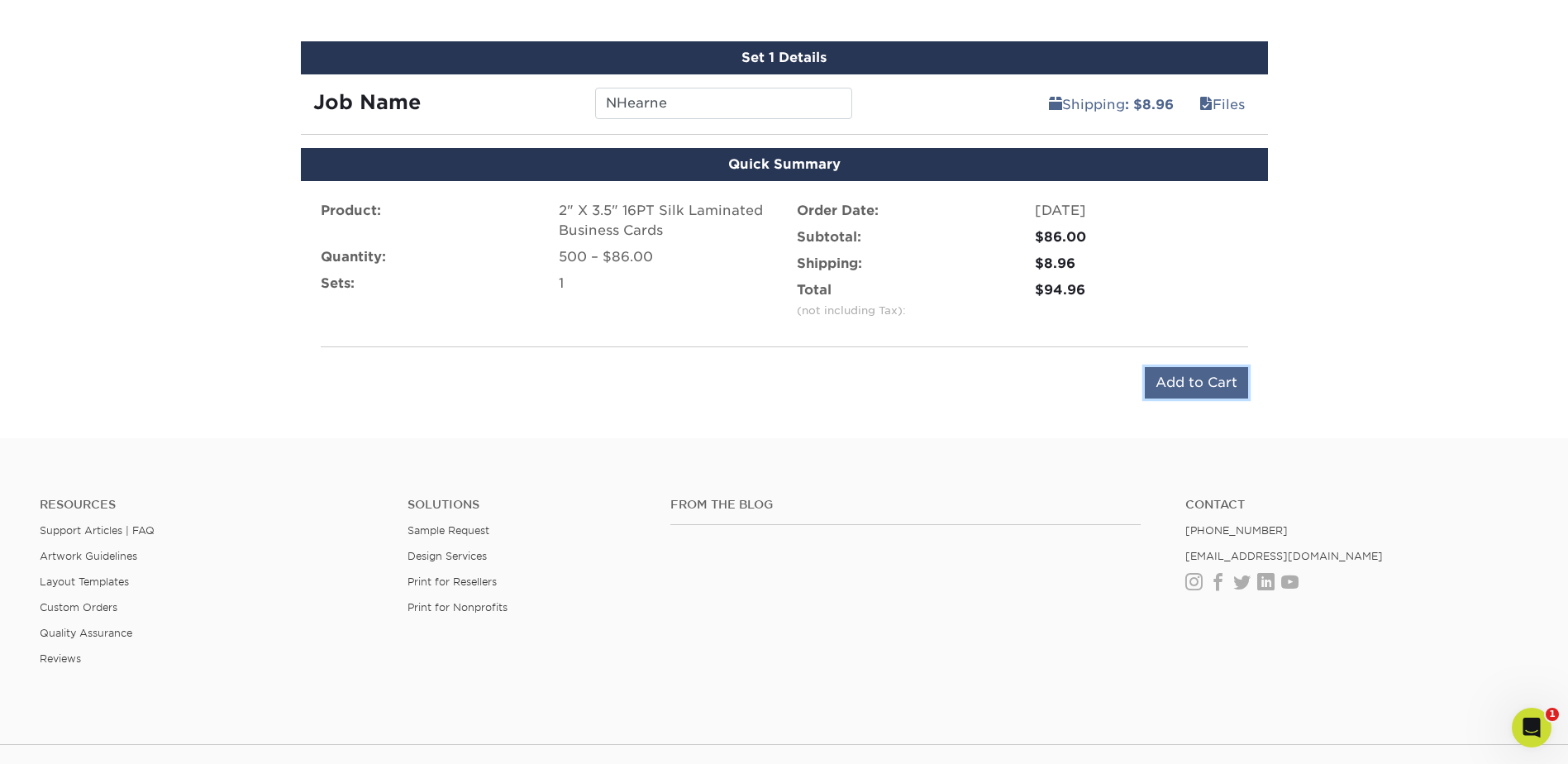
click at [1150, 378] on input "Add to Cart" at bounding box center [1195, 382] width 103 height 31
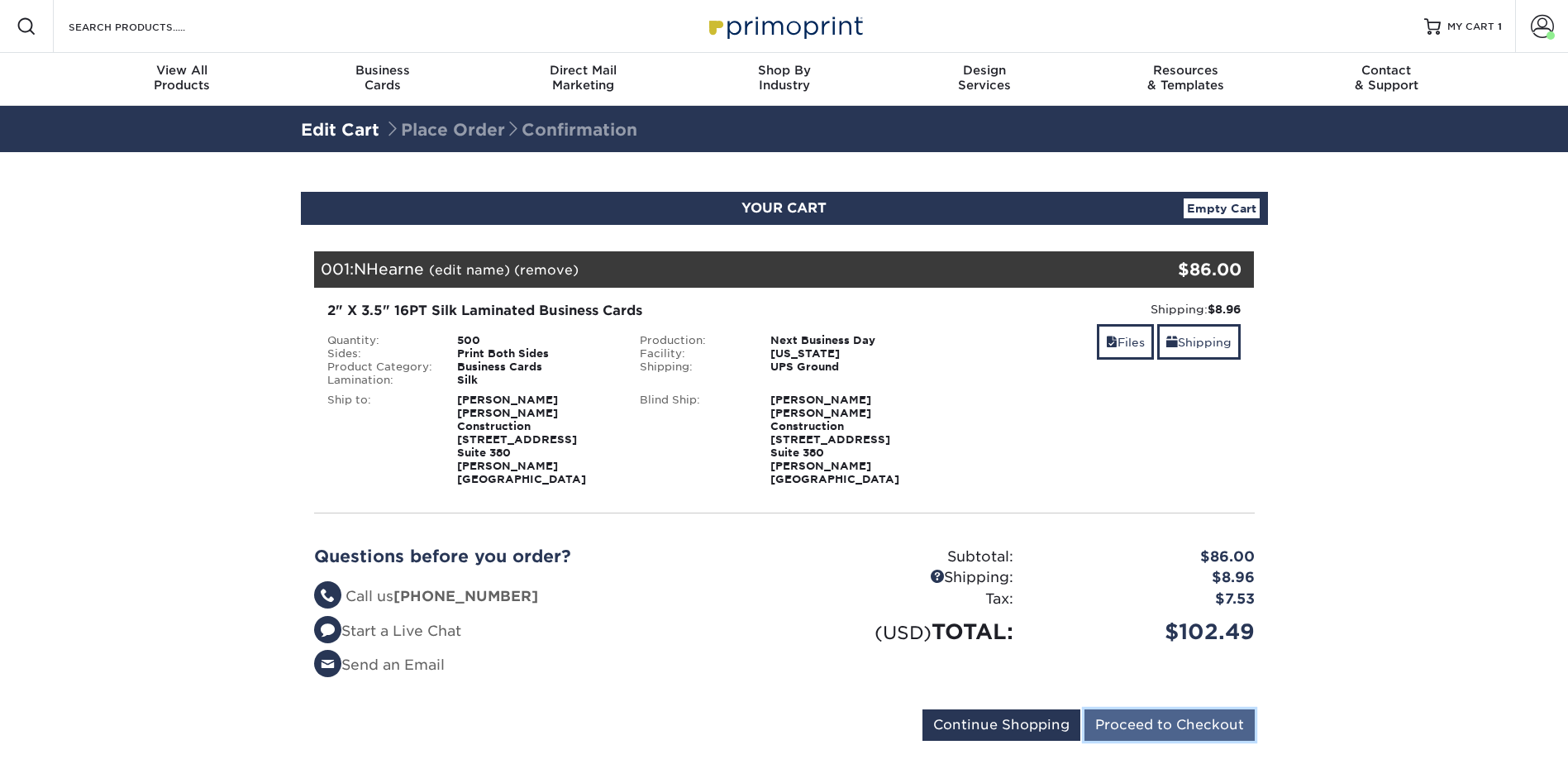
click at [1176, 709] on input "Proceed to Checkout" at bounding box center [1170, 724] width 170 height 31
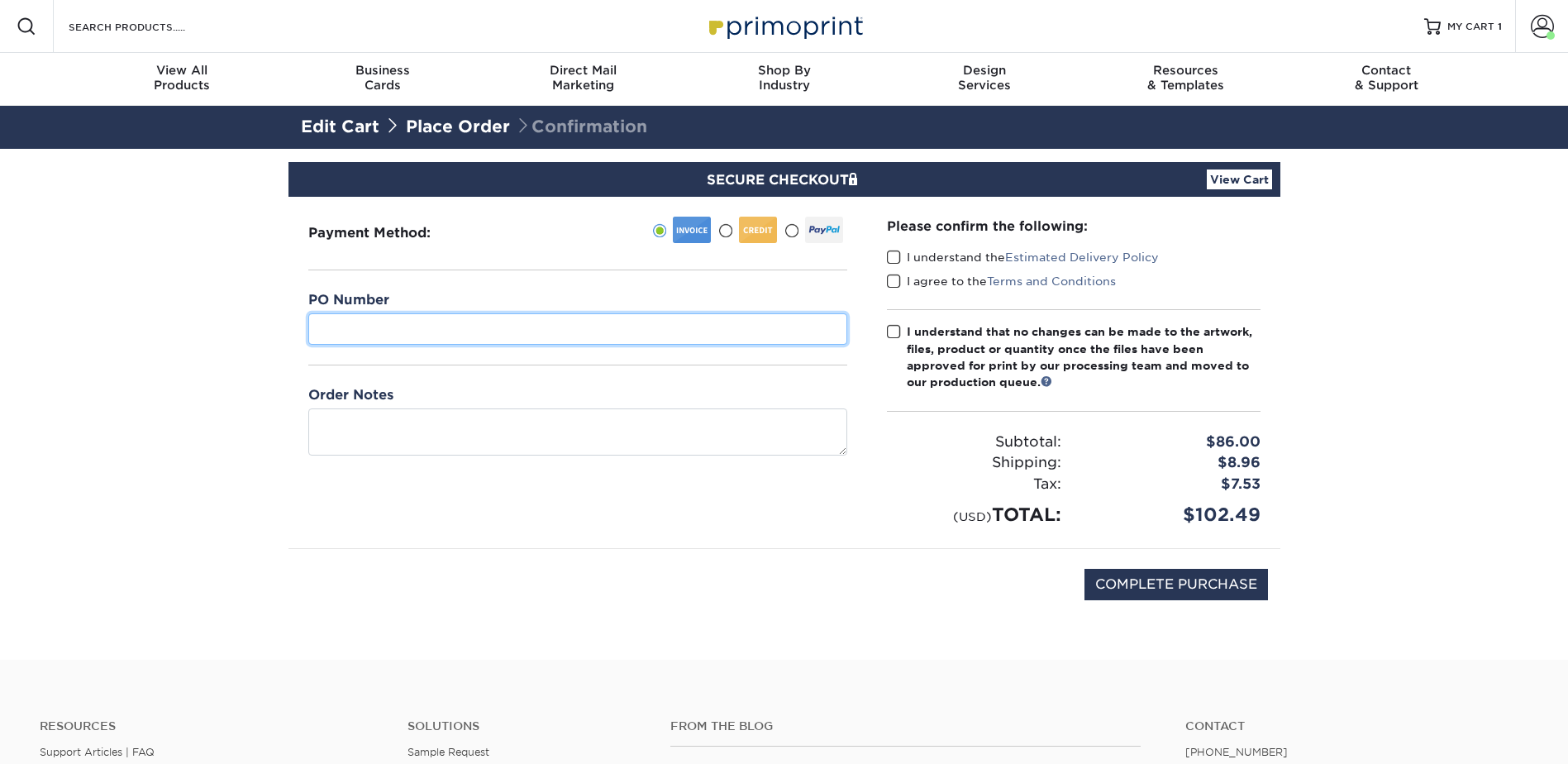
click at [471, 327] on input "text" at bounding box center [578, 329] width 539 height 31
type input "18"
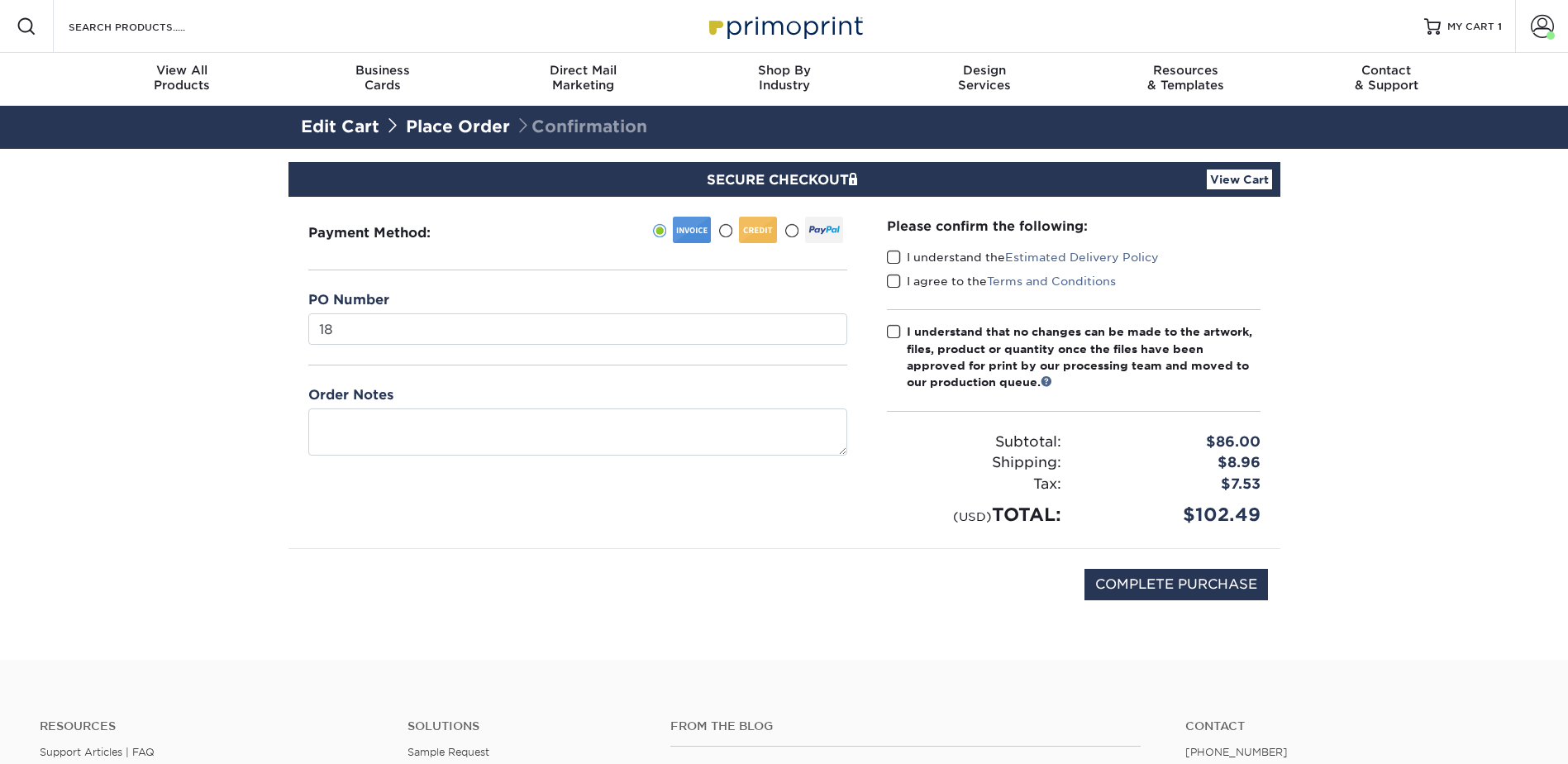
click at [895, 256] on span at bounding box center [894, 258] width 14 height 16
click at [0, 0] on input "I understand the Estimated Delivery Policy" at bounding box center [0, 0] width 0 height 0
click at [897, 284] on span at bounding box center [894, 282] width 14 height 16
click at [0, 0] on input "I agree to the Terms and Conditions" at bounding box center [0, 0] width 0 height 0
click at [893, 340] on span at bounding box center [894, 332] width 14 height 16
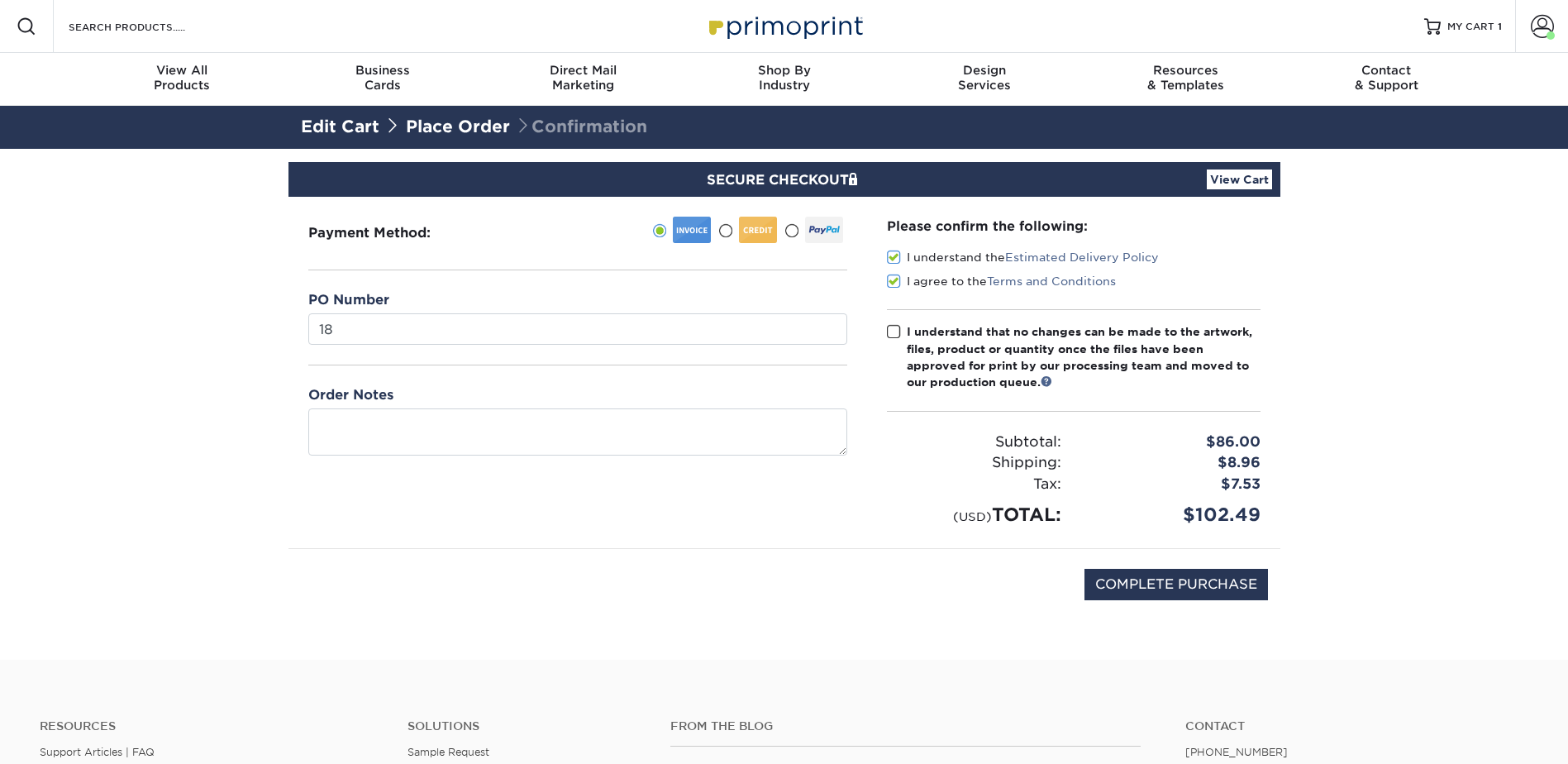
click at [0, 0] on input "I understand that no changes can be made to the artwork, files, product or quan…" at bounding box center [0, 0] width 0 height 0
click at [1139, 582] on input "COMPLETE PURCHASE" at bounding box center [1176, 583] width 184 height 31
type input "PROCESSING, PLEASE WAIT..."
